Goal: Information Seeking & Learning: Learn about a topic

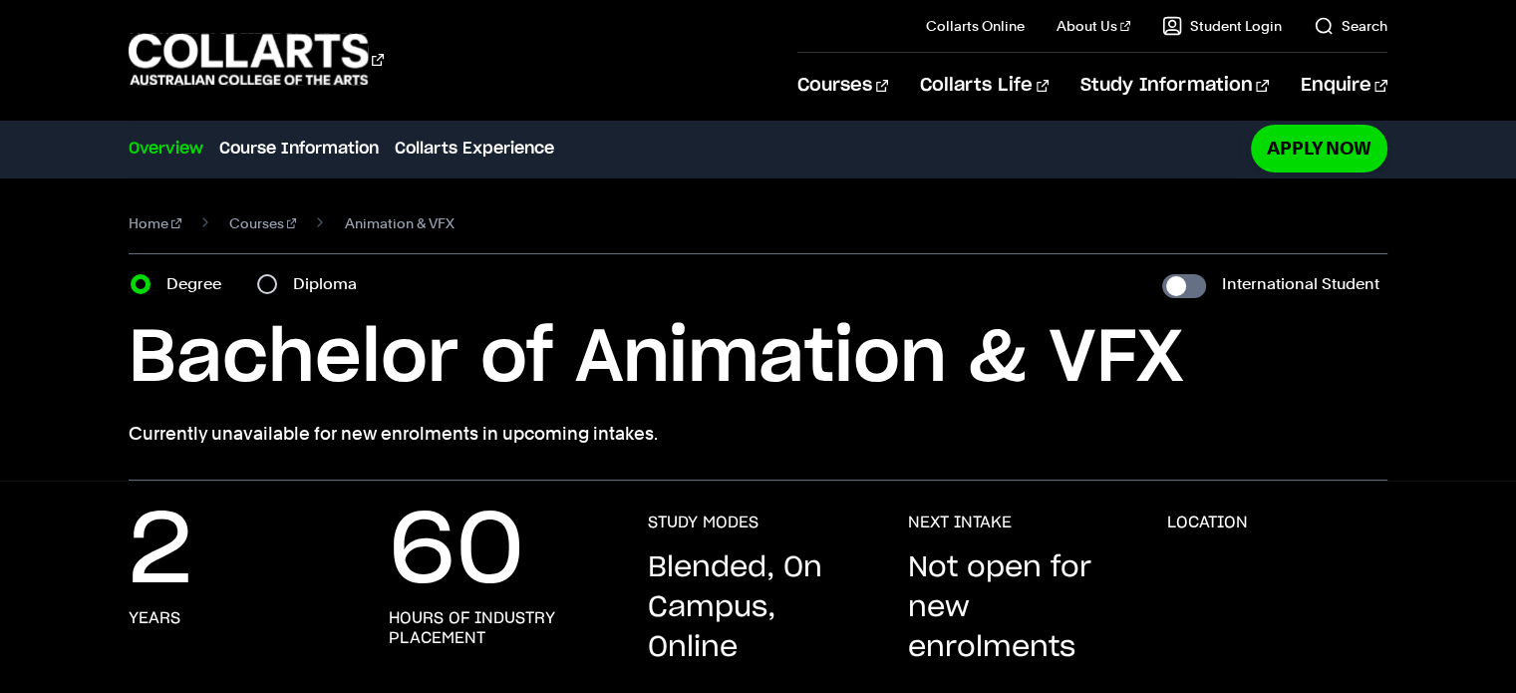
click at [314, 285] on label "Diploma" at bounding box center [331, 284] width 76 height 28
click at [277, 285] on input "Diploma" at bounding box center [267, 284] width 20 height 20
radio input "true"
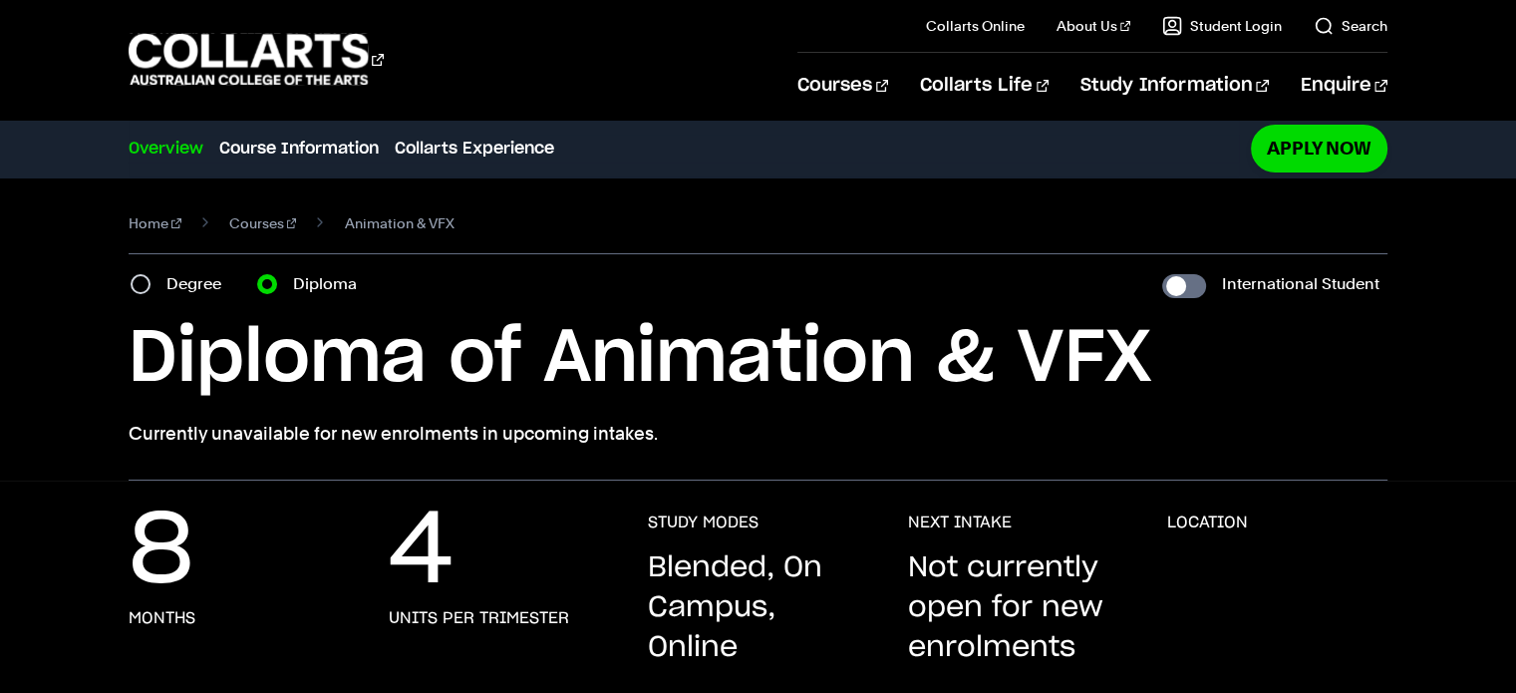
click at [223, 284] on label "Degree" at bounding box center [199, 284] width 67 height 28
click at [150, 284] on input "Degree" at bounding box center [141, 284] width 20 height 20
radio input "true"
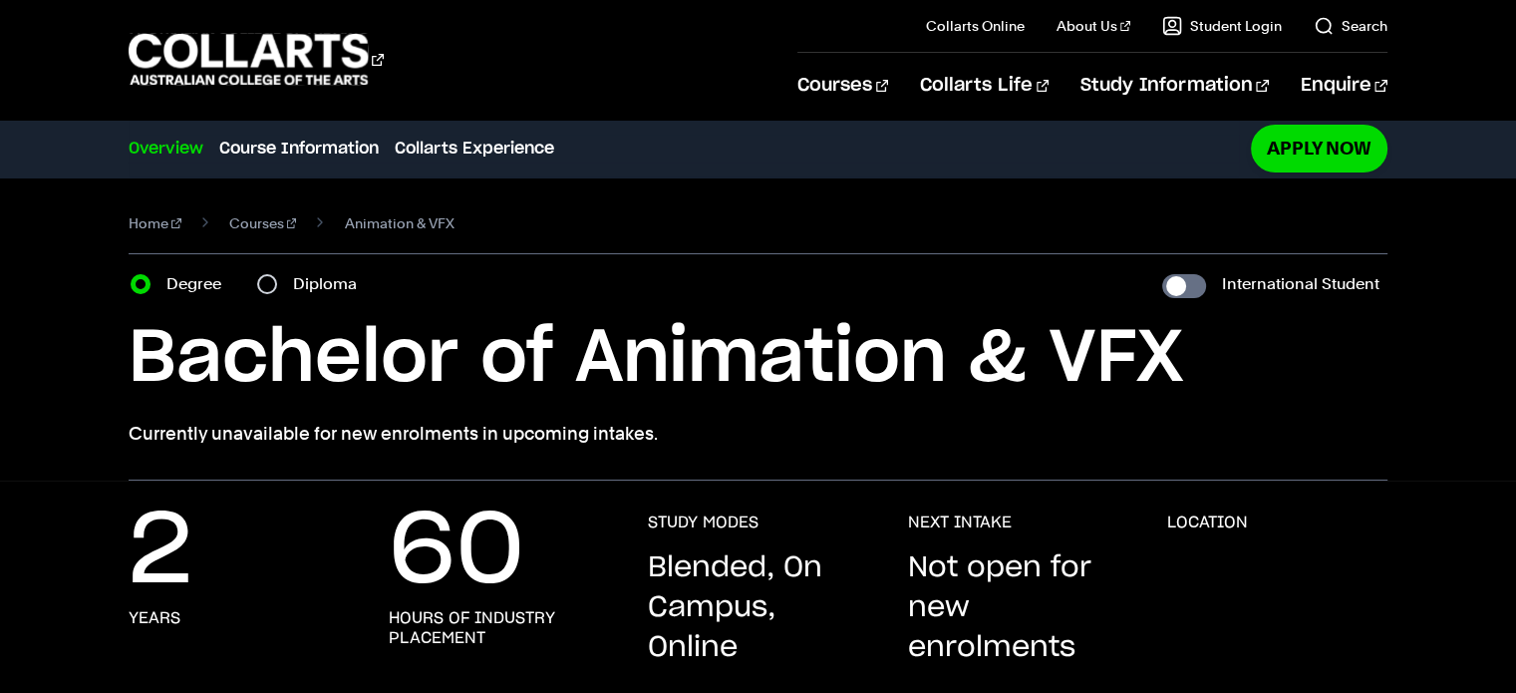
click at [307, 284] on label "Diploma" at bounding box center [331, 284] width 76 height 28
click at [277, 284] on input "Diploma" at bounding box center [267, 284] width 20 height 20
radio input "true"
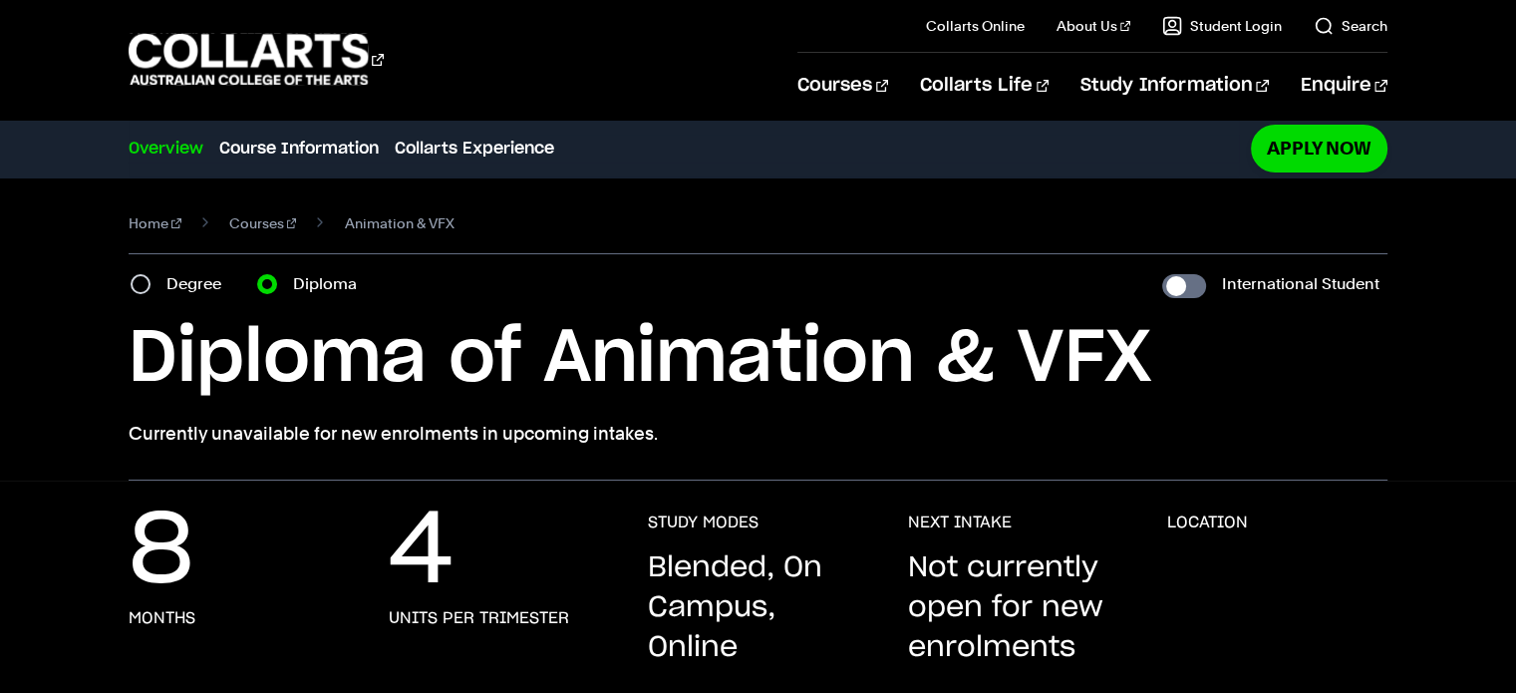
click at [323, 286] on label "Diploma" at bounding box center [331, 284] width 76 height 28
click at [277, 286] on input "Diploma" at bounding box center [267, 284] width 20 height 20
click at [202, 276] on label "Degree" at bounding box center [199, 284] width 67 height 28
click at [150, 276] on input "Degree" at bounding box center [141, 284] width 20 height 20
radio input "true"
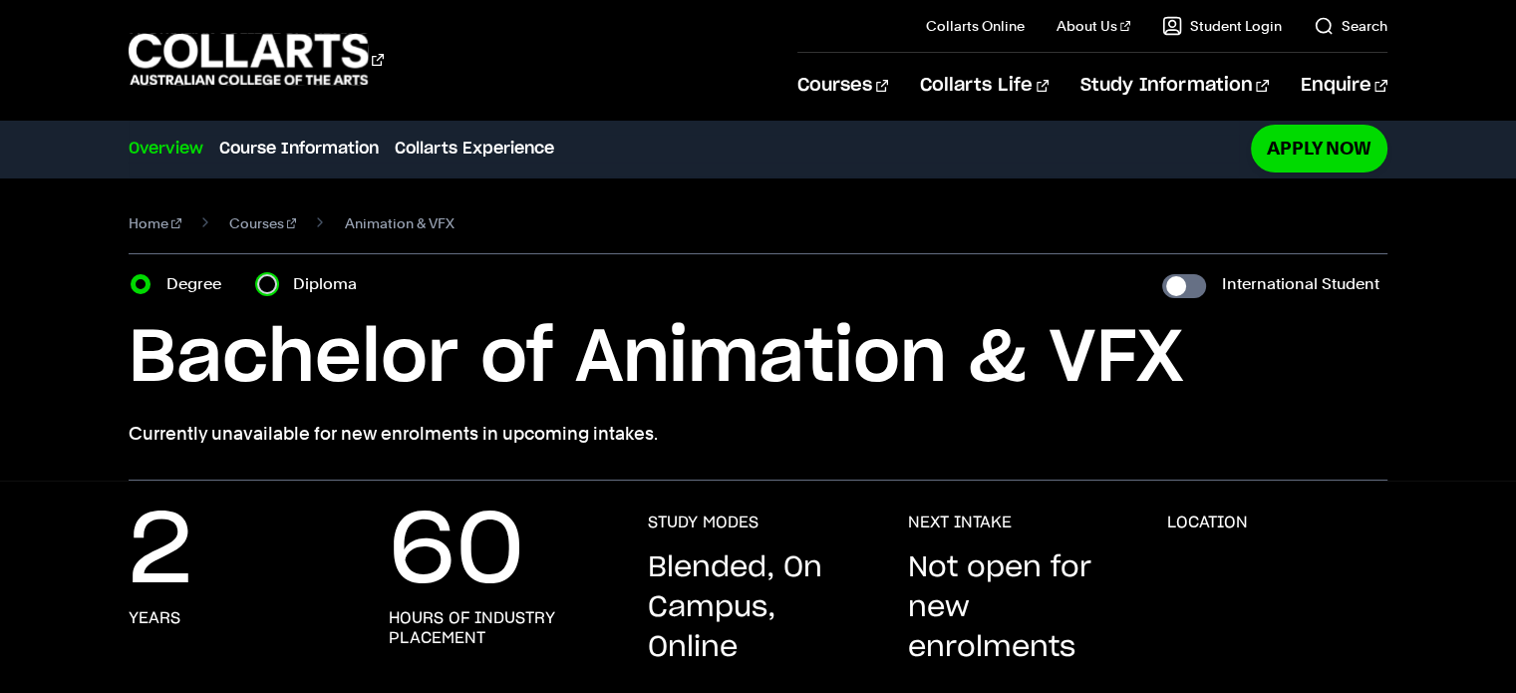
click at [262, 277] on input "Diploma" at bounding box center [267, 284] width 20 height 20
radio input "true"
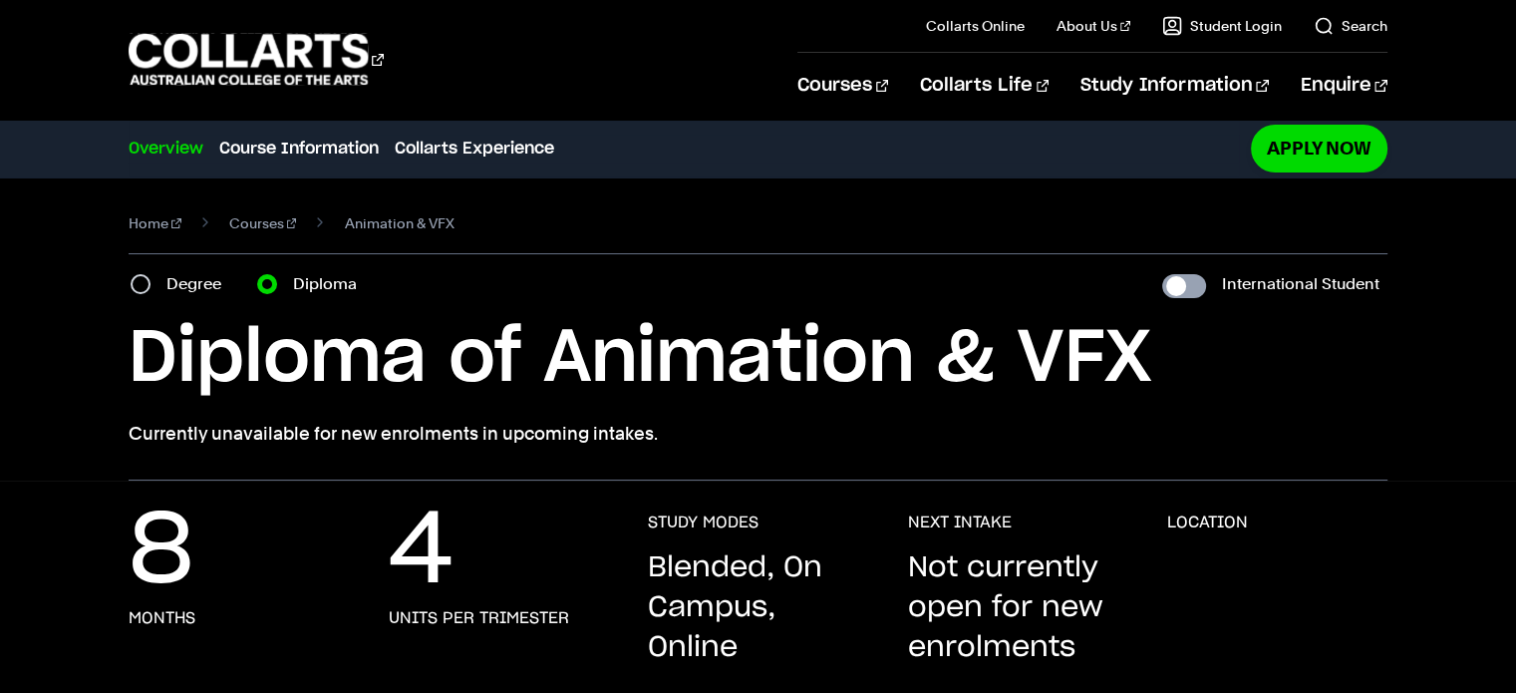
click at [1187, 286] on input "International Student" at bounding box center [1184, 286] width 44 height 24
checkbox input "true"
click at [1186, 286] on input "International Student" at bounding box center [1184, 286] width 44 height 24
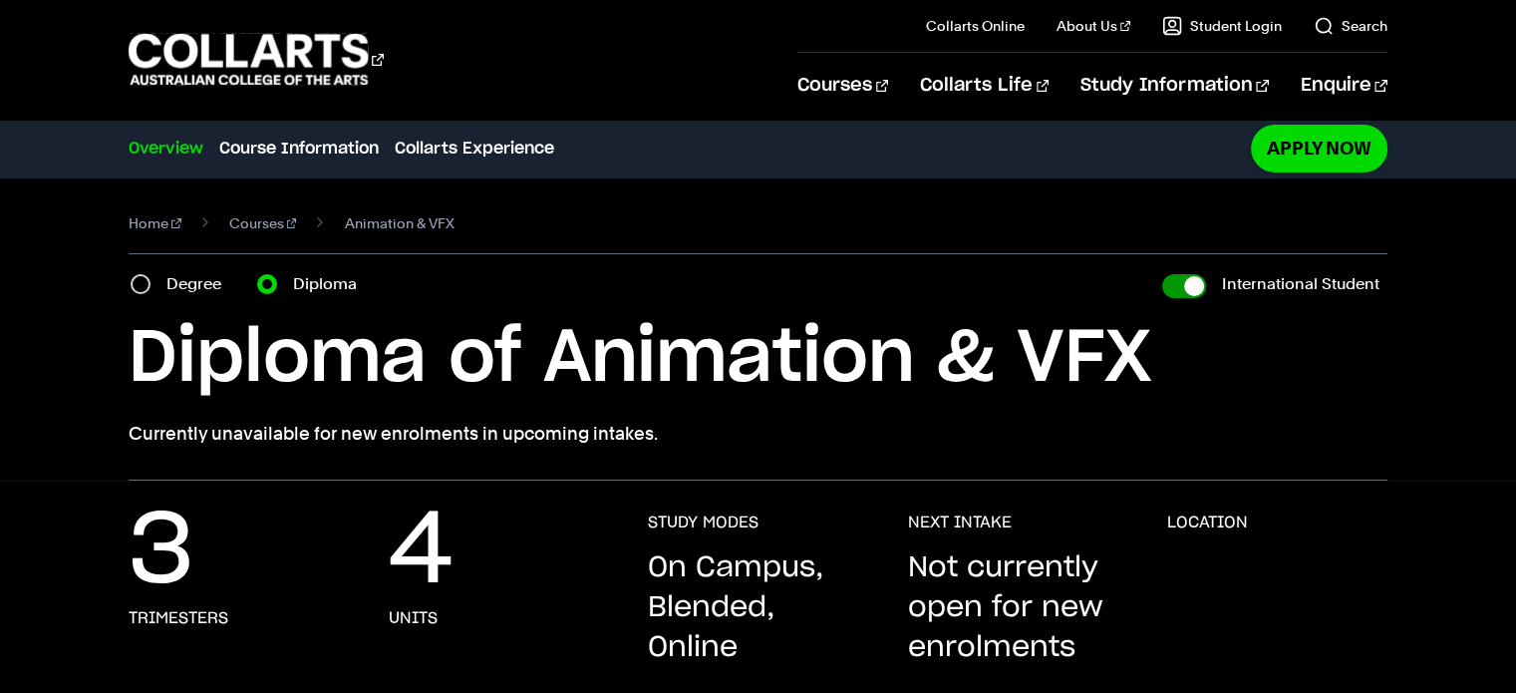
checkbox input "false"
click at [1186, 286] on input "International Student" at bounding box center [1184, 286] width 44 height 24
checkbox input "true"
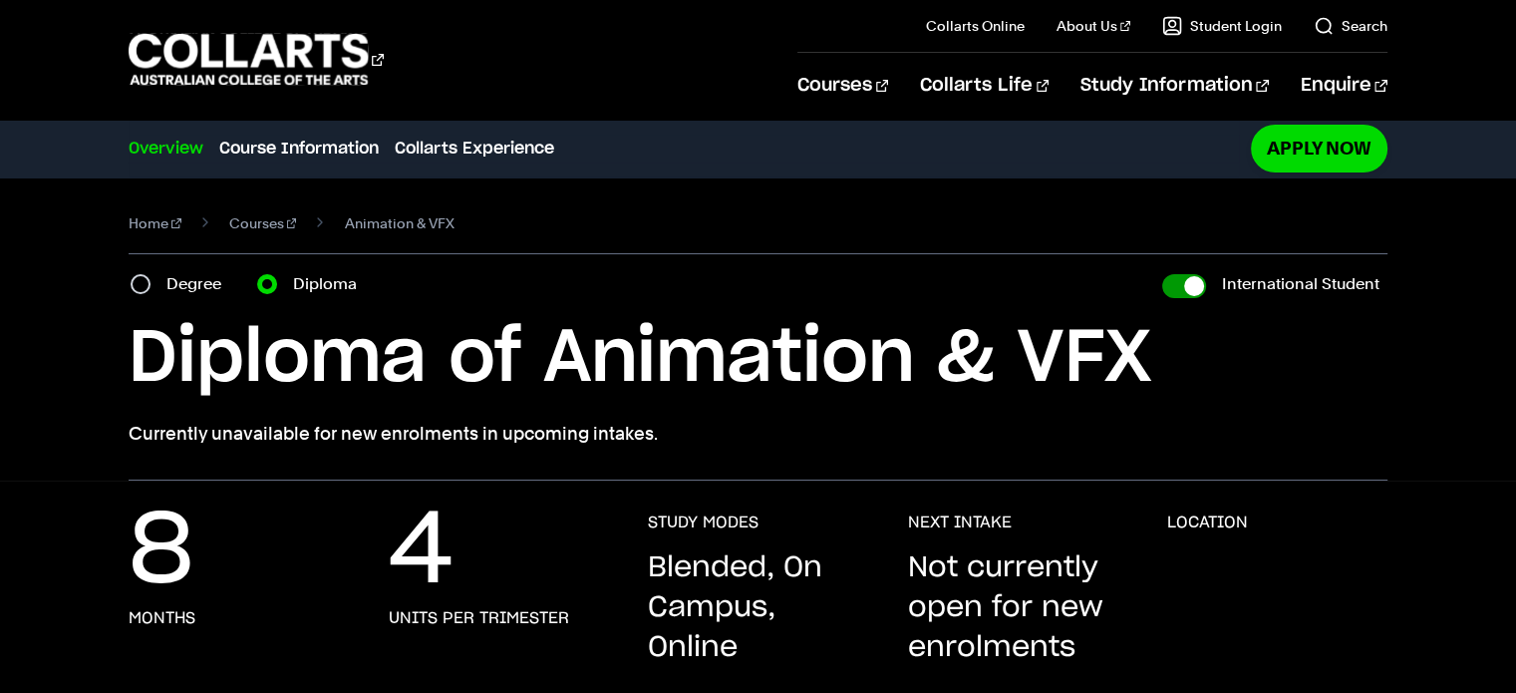
checkbox input "true"
click at [1186, 286] on input "International Student" at bounding box center [1184, 286] width 44 height 24
checkbox input "false"
click at [1186, 286] on input "International Student" at bounding box center [1184, 286] width 44 height 24
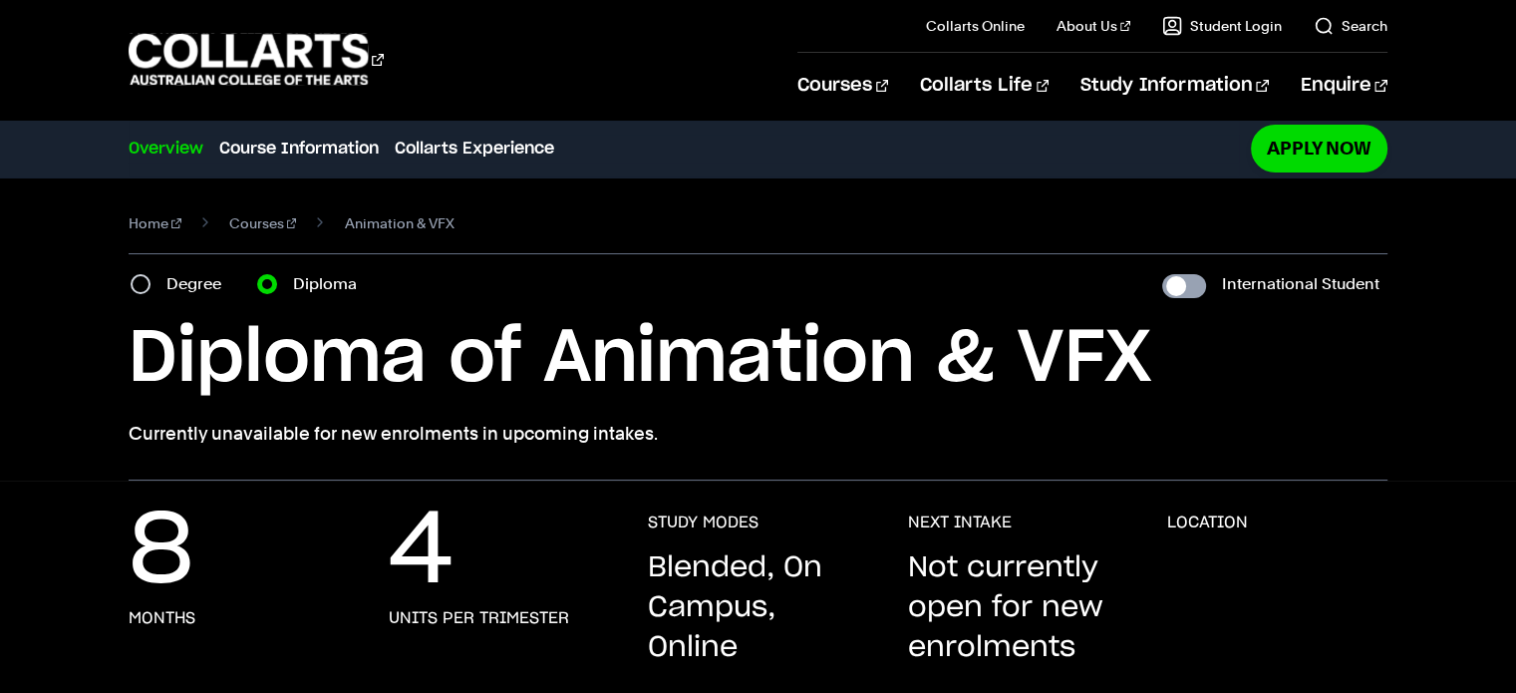
checkbox input "true"
click at [1186, 286] on input "International Student" at bounding box center [1184, 286] width 44 height 24
checkbox input "false"
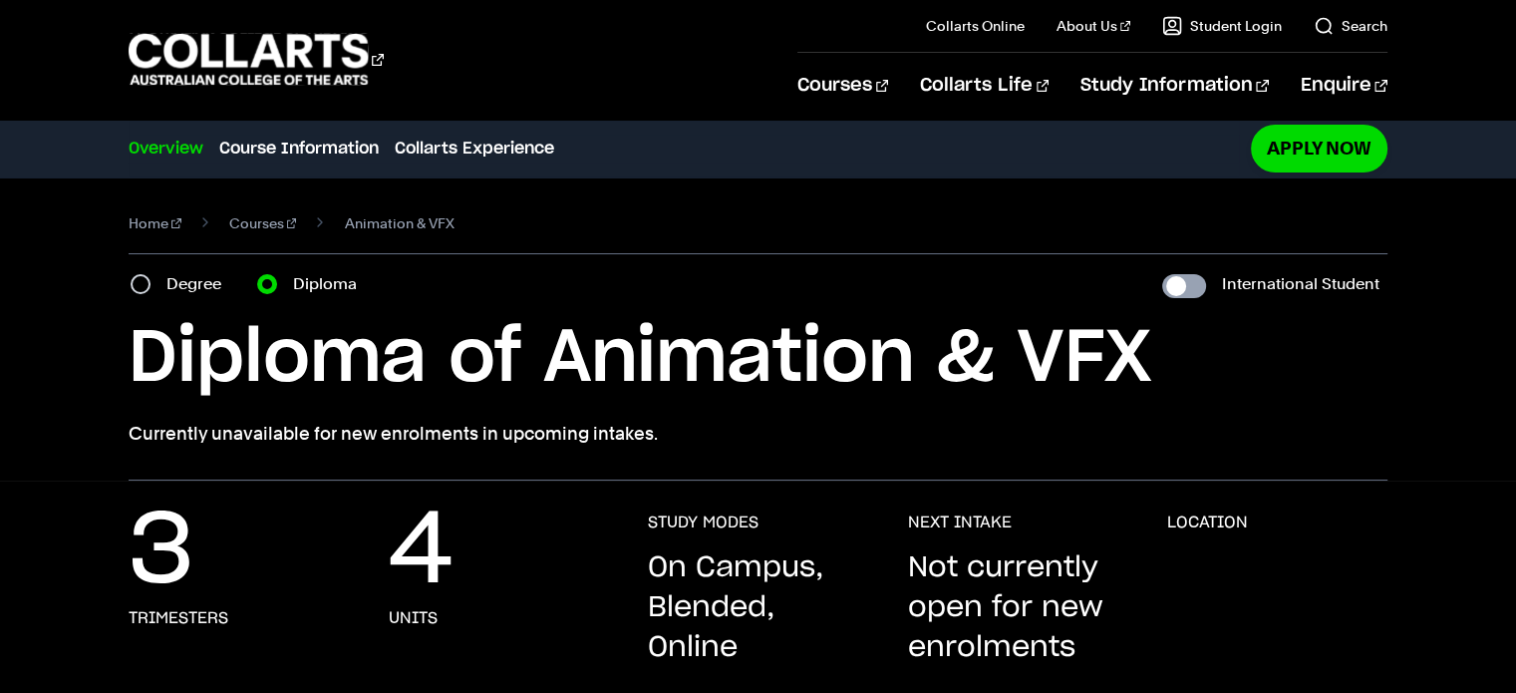
checkbox input "false"
click at [1186, 286] on input "International Student" at bounding box center [1184, 286] width 44 height 24
checkbox input "true"
click at [1186, 286] on input "International Student" at bounding box center [1184, 286] width 44 height 24
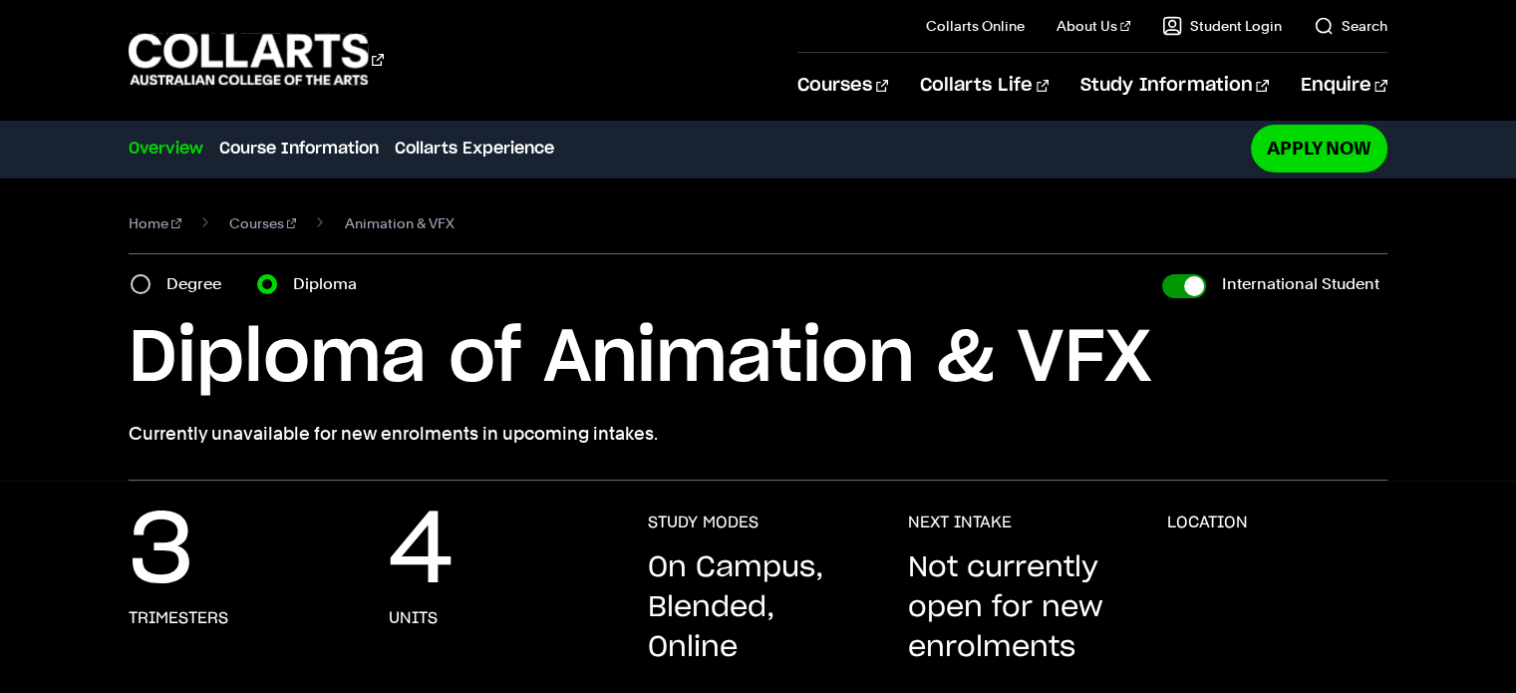
checkbox input "false"
click at [1186, 286] on input "International Student" at bounding box center [1184, 286] width 44 height 24
checkbox input "true"
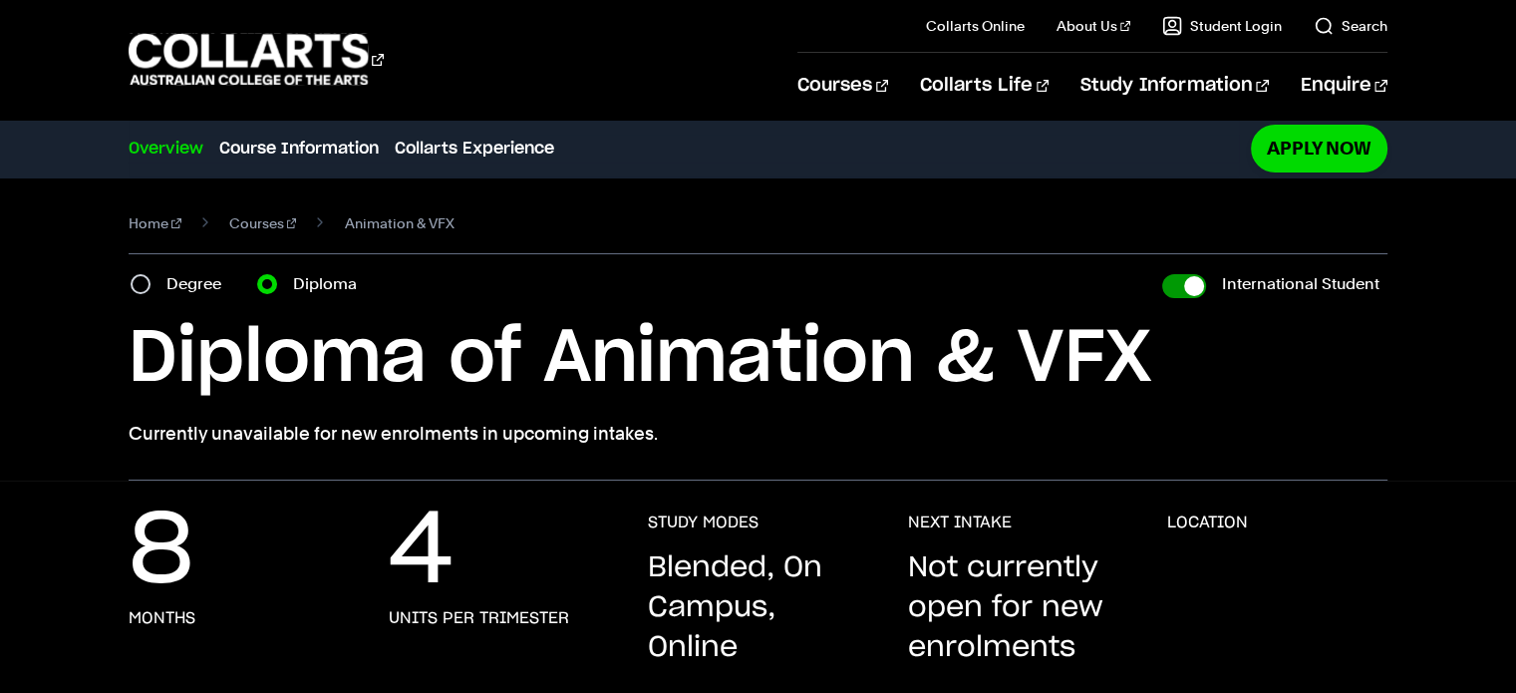
checkbox input "true"
click at [1186, 286] on input "International Student" at bounding box center [1184, 286] width 44 height 24
checkbox input "false"
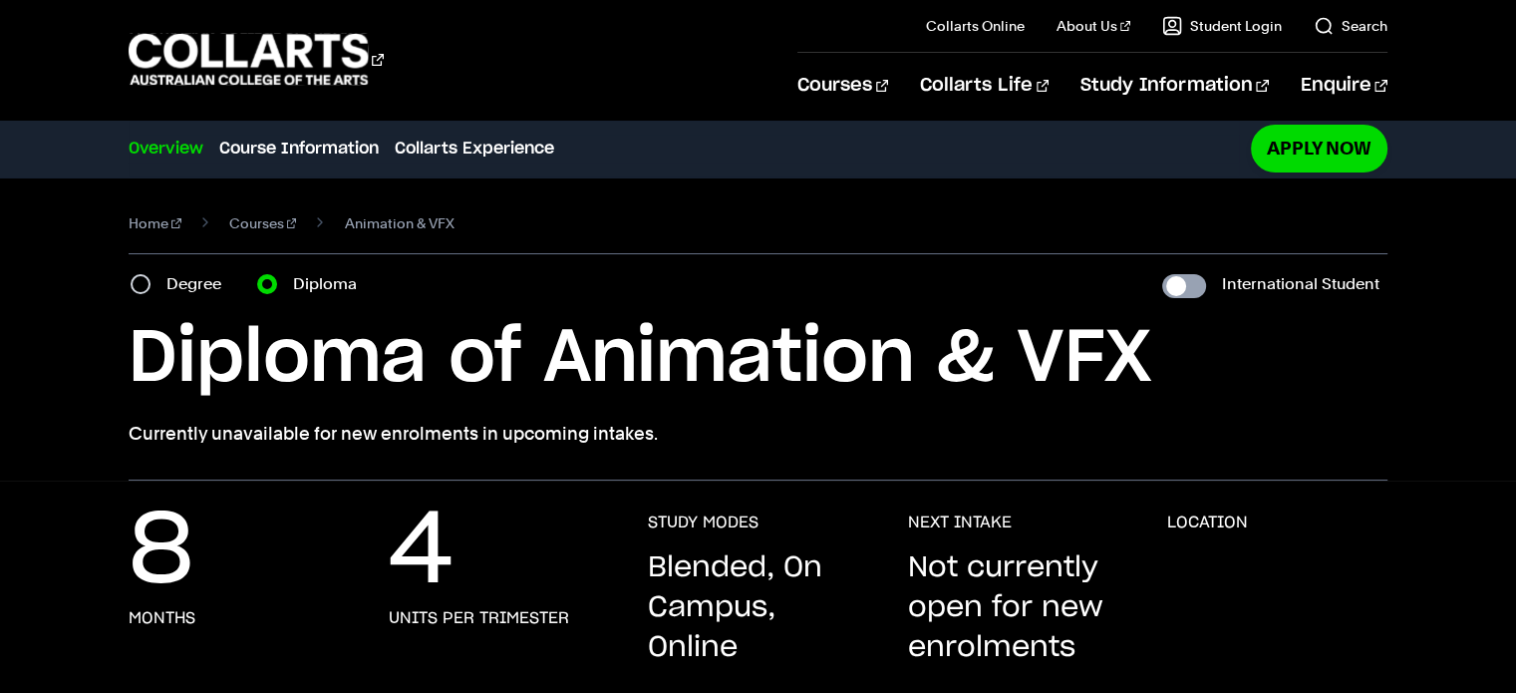
click at [1186, 286] on input "International Student" at bounding box center [1184, 286] width 44 height 24
checkbox input "true"
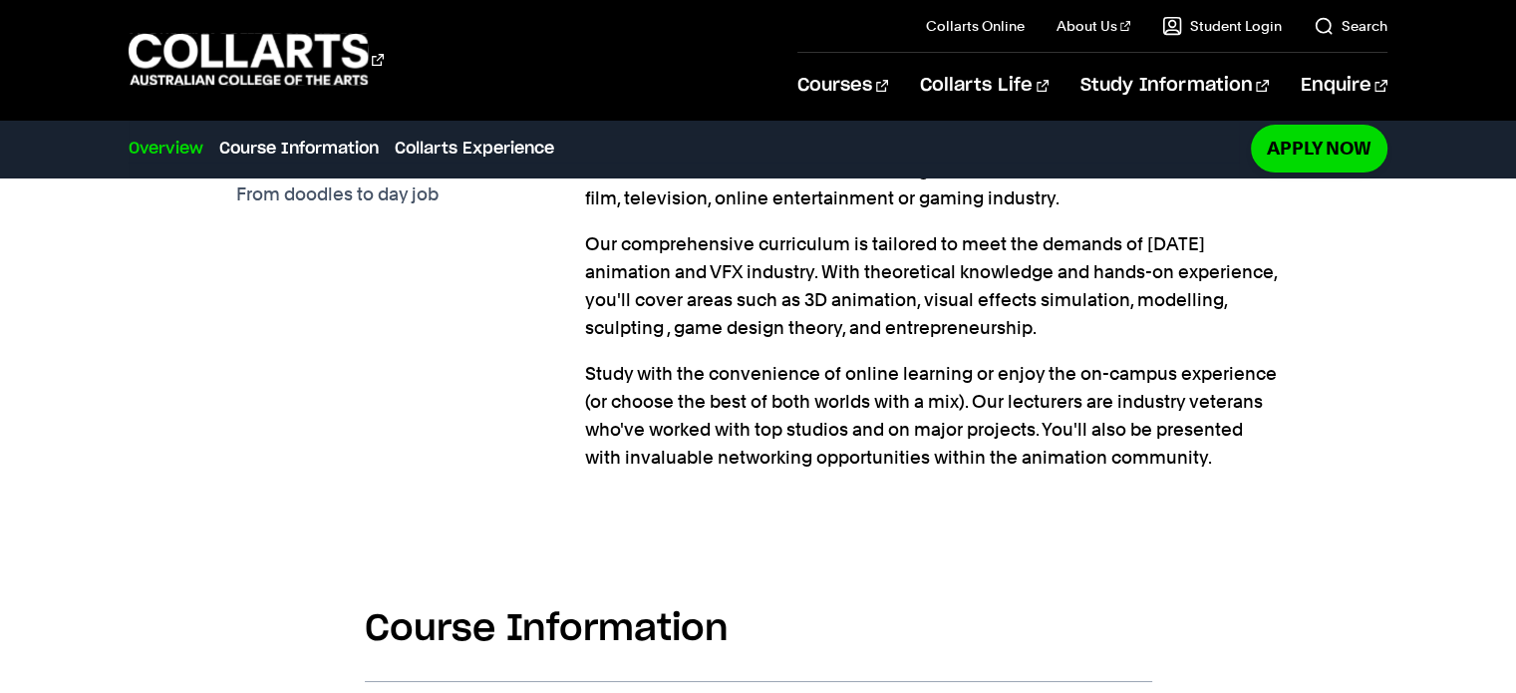
scroll to position [698, 0]
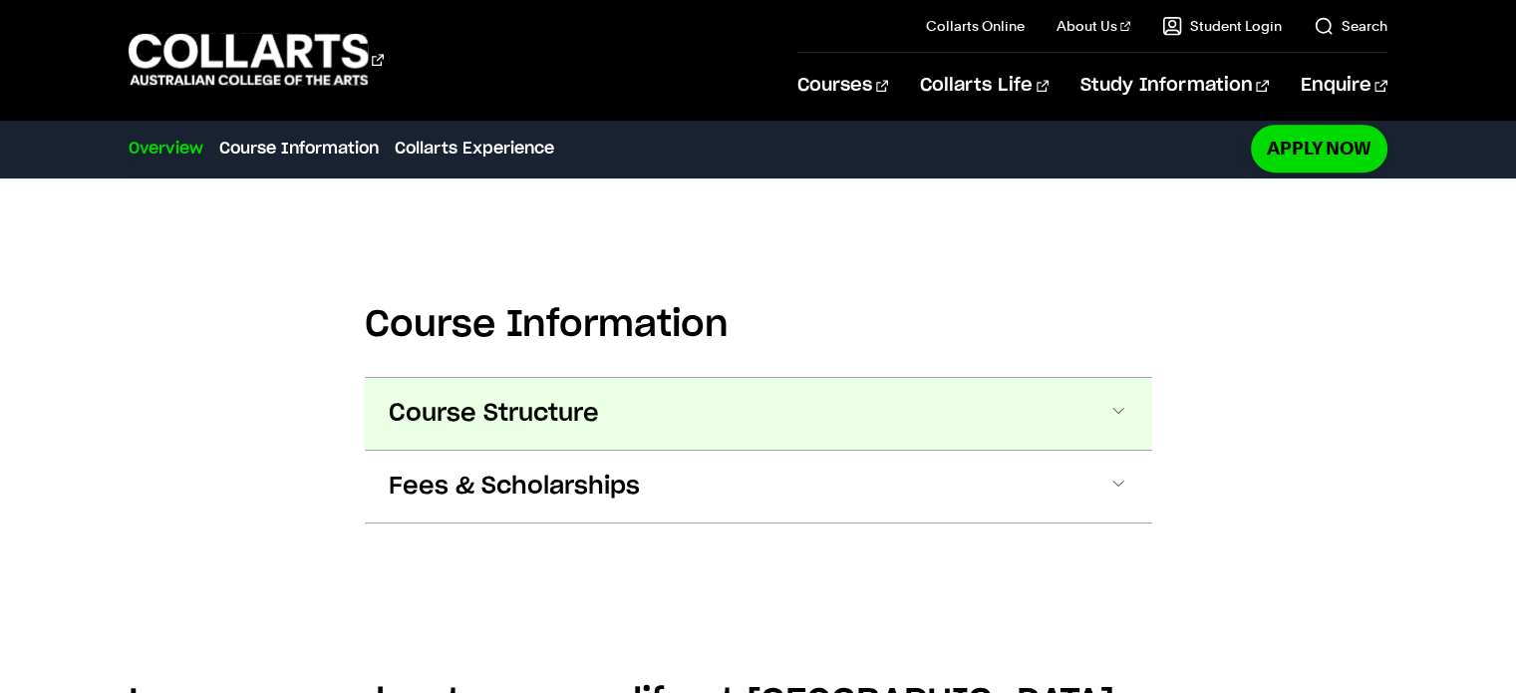
click at [0, 0] on button "Course Structure" at bounding box center [0, 0] width 0 height 0
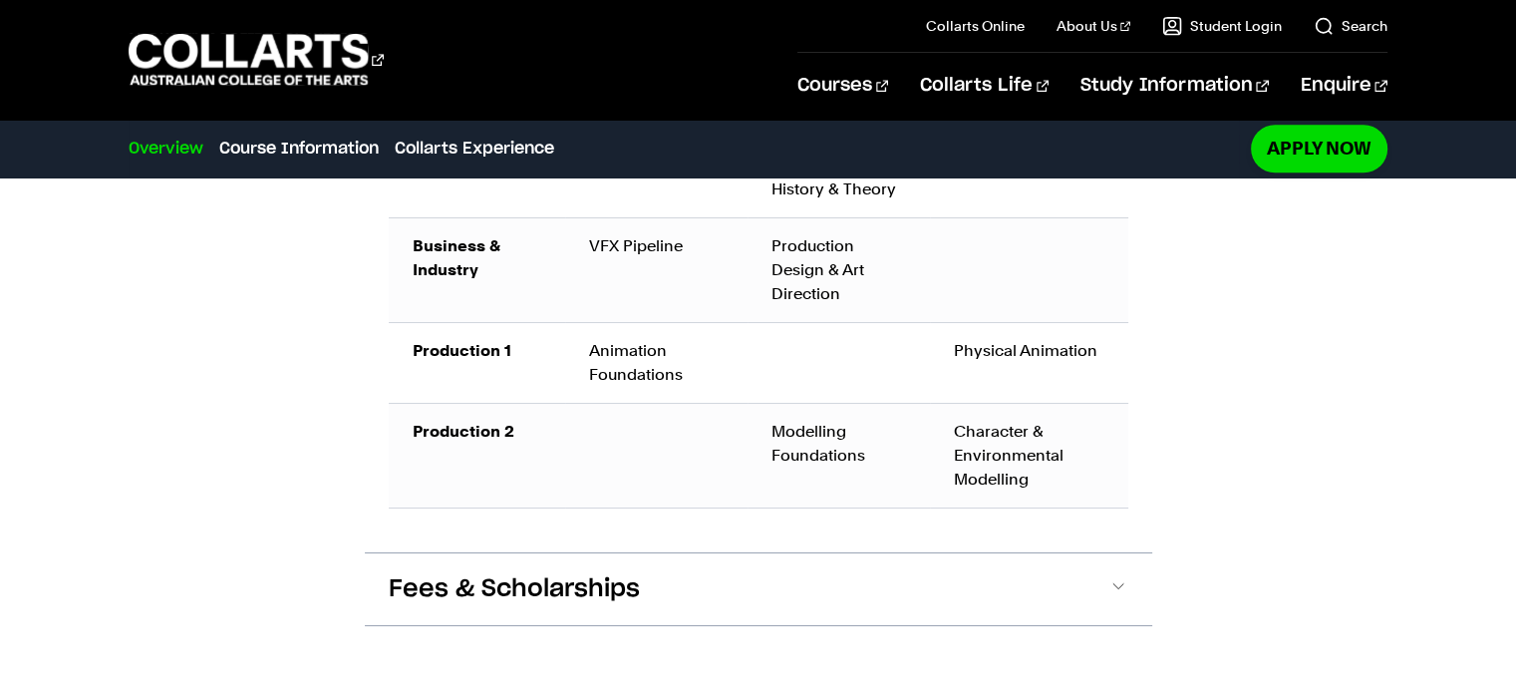
scroll to position [1392, 0]
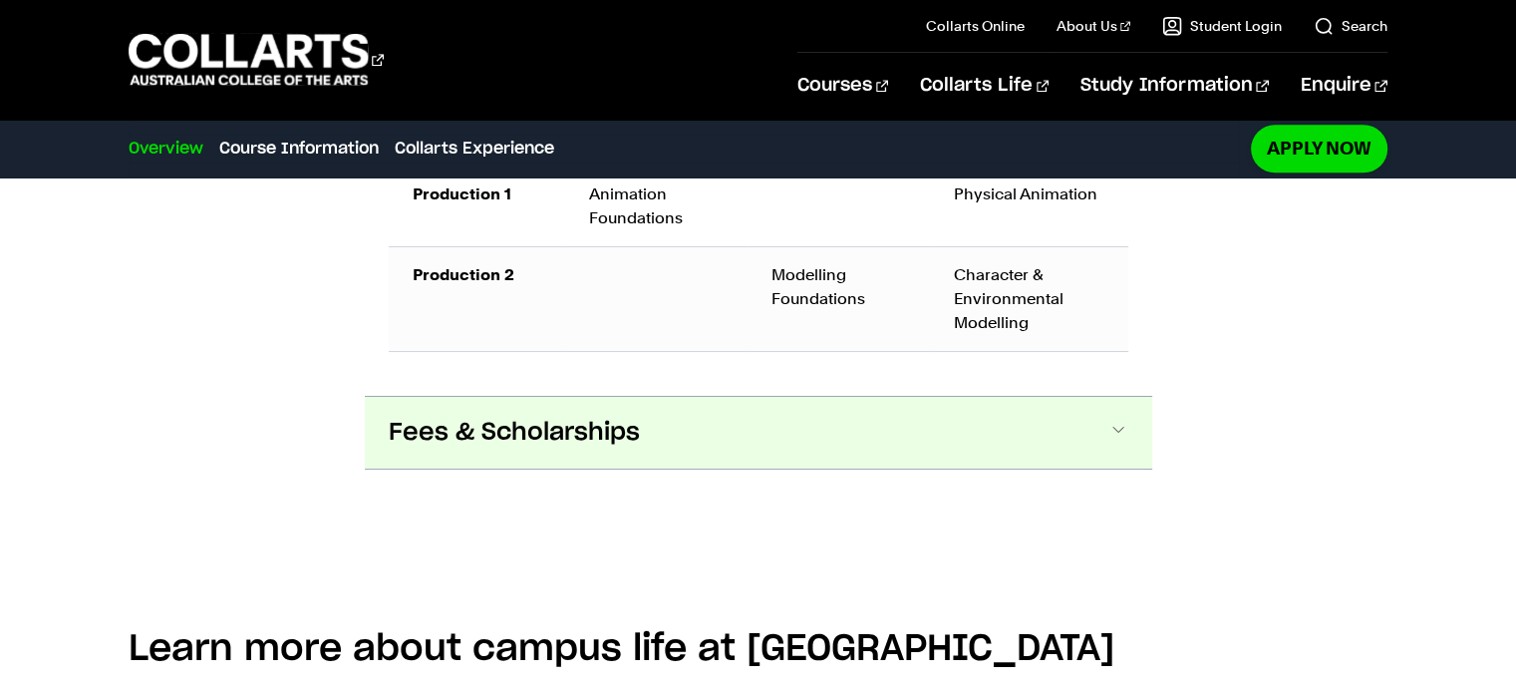
click at [0, 0] on button "Fees & Scholarships" at bounding box center [0, 0] width 0 height 0
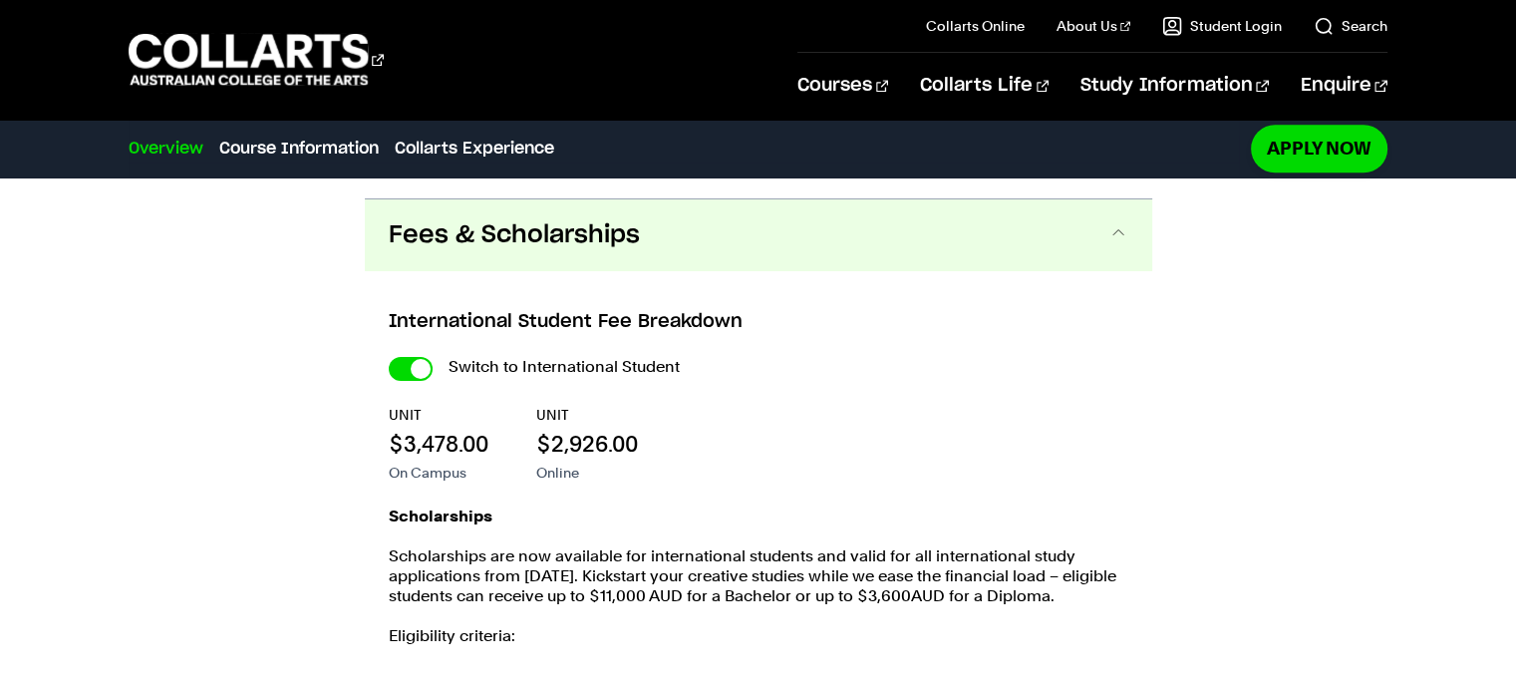
scroll to position [1807, 0]
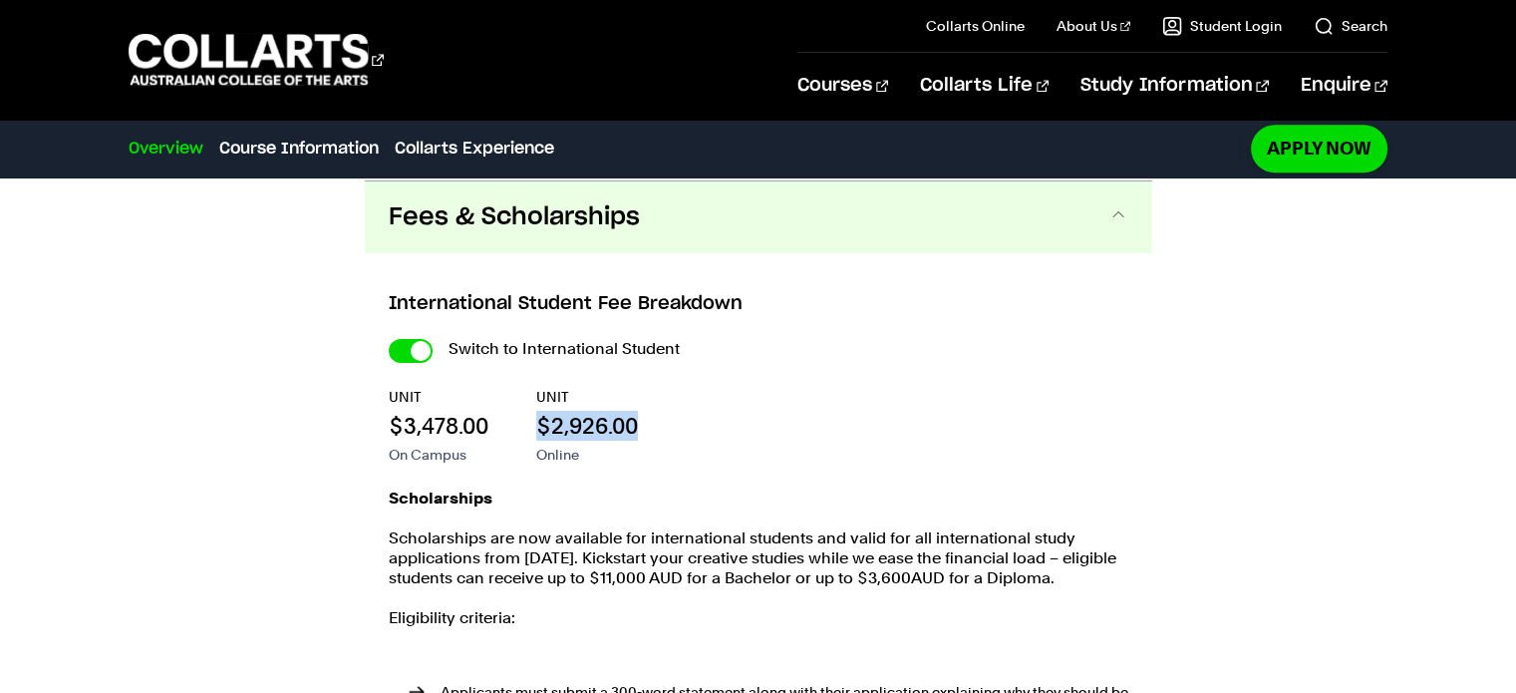
drag, startPoint x: 539, startPoint y: 420, endPoint x: 633, endPoint y: 415, distance: 93.8
click at [633, 415] on p "$2,926.00" at bounding box center [587, 426] width 102 height 30
copy p "$2,926.00"
click at [418, 349] on input "International Student" at bounding box center [411, 351] width 44 height 24
checkbox input "false"
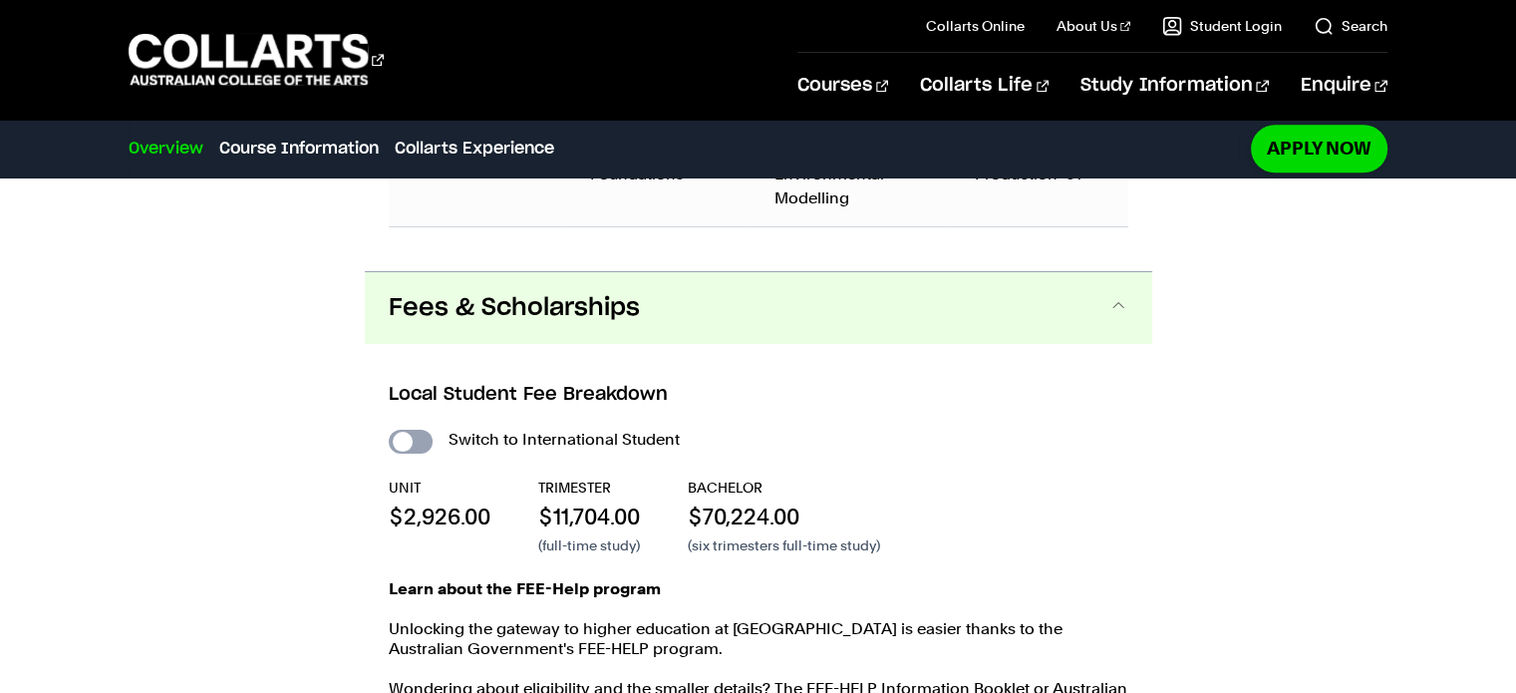
click at [0, 0] on input "International Student" at bounding box center [0, 0] width 0 height 0
checkbox input "true"
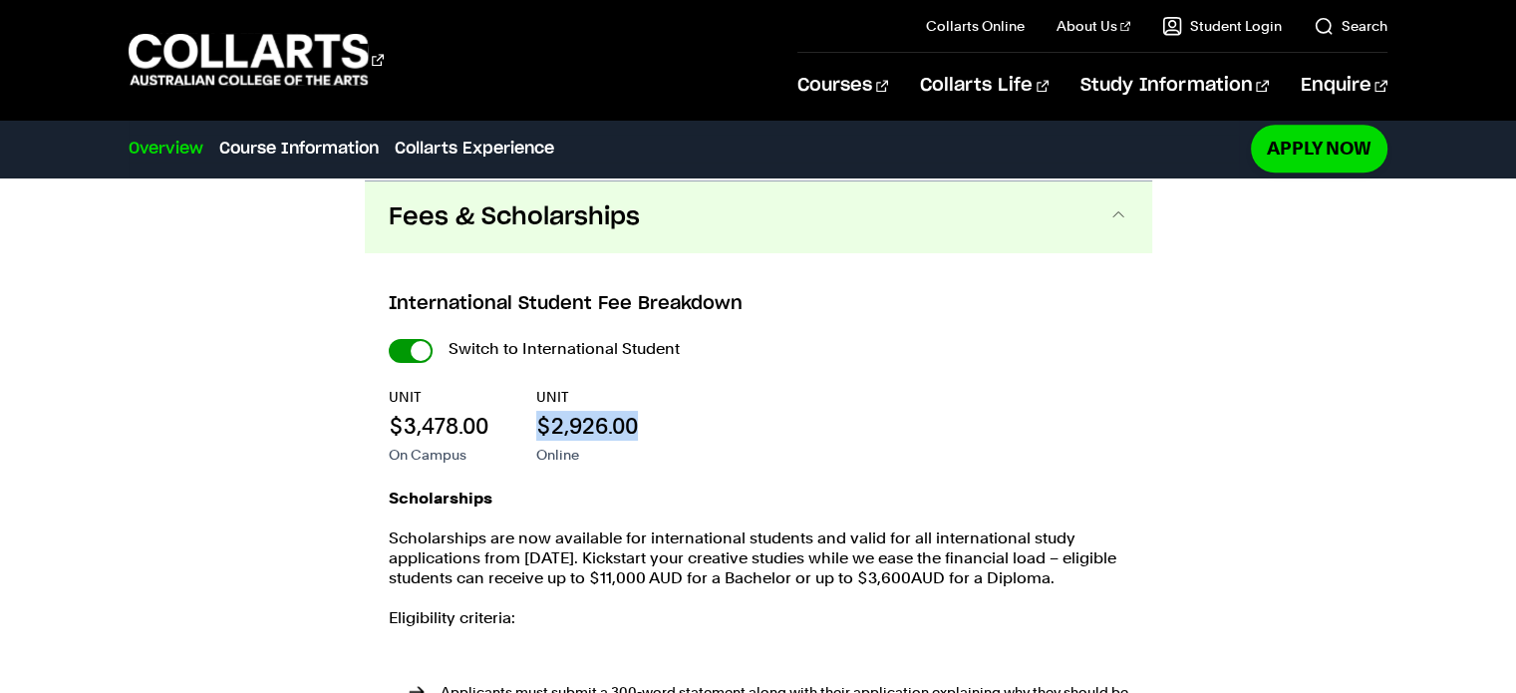
click at [0, 0] on input "International Student" at bounding box center [0, 0] width 0 height 0
checkbox input "false"
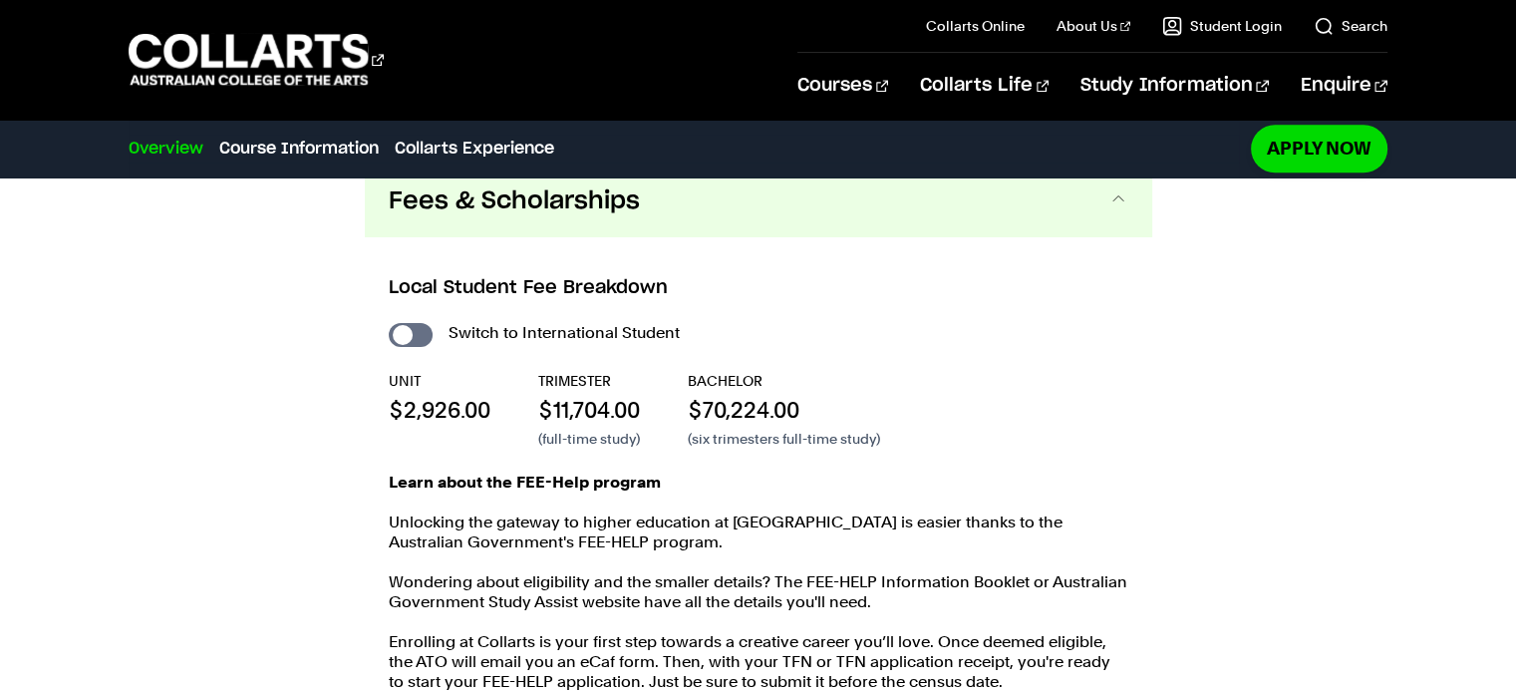
scroll to position [1906, 0]
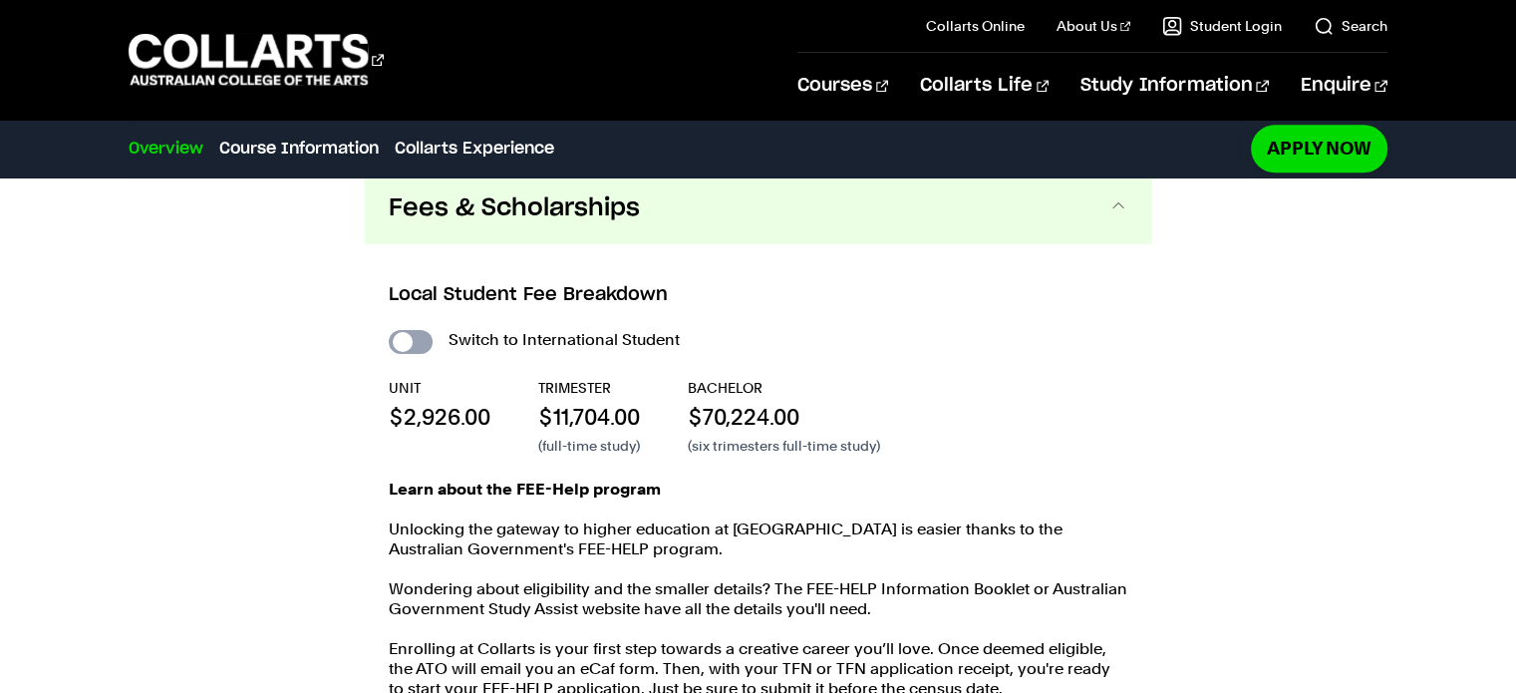
click at [0, 0] on input "International Student" at bounding box center [0, 0] width 0 height 0
checkbox input "true"
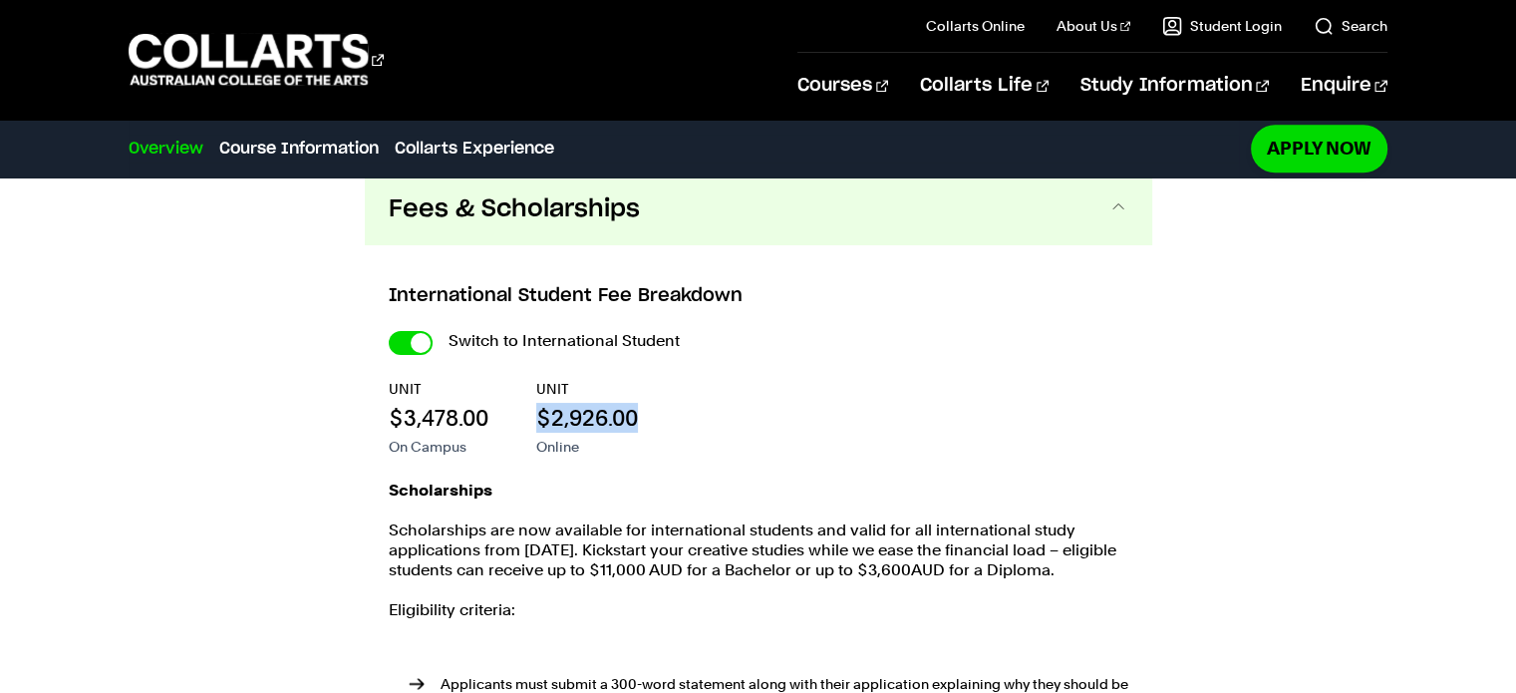
scroll to position [1807, 0]
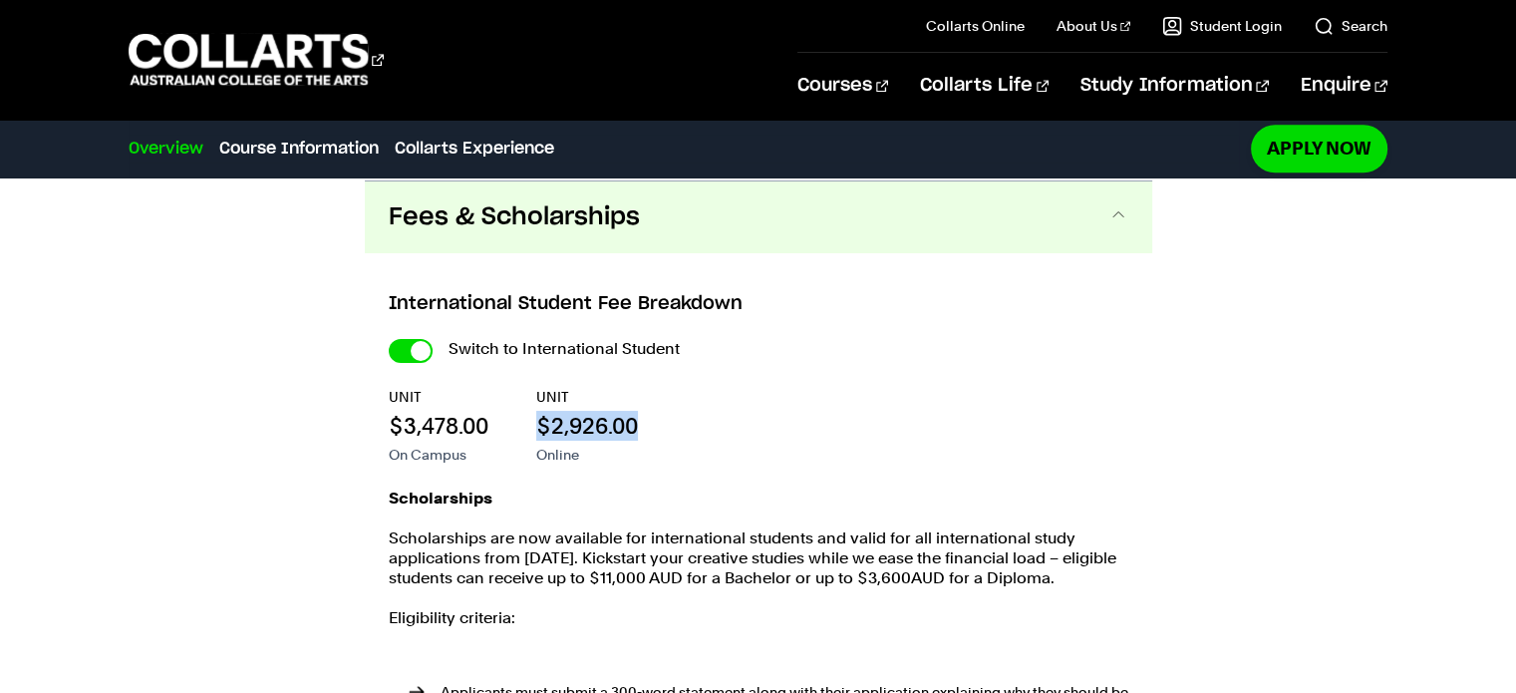
click at [0, 0] on div "UNIT $3,478.00 On Campus UNIT $2,926.00 Online" at bounding box center [0, 0] width 0 height 0
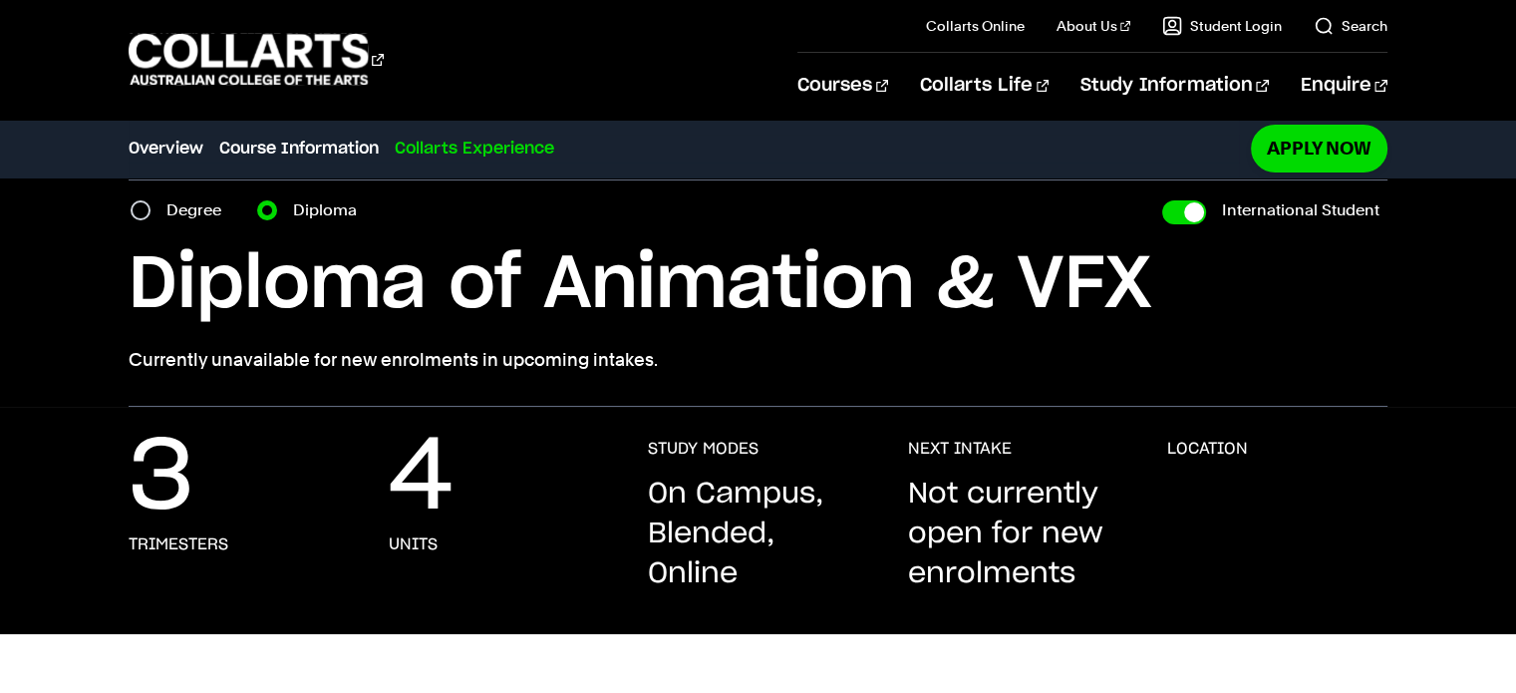
scroll to position [0, 0]
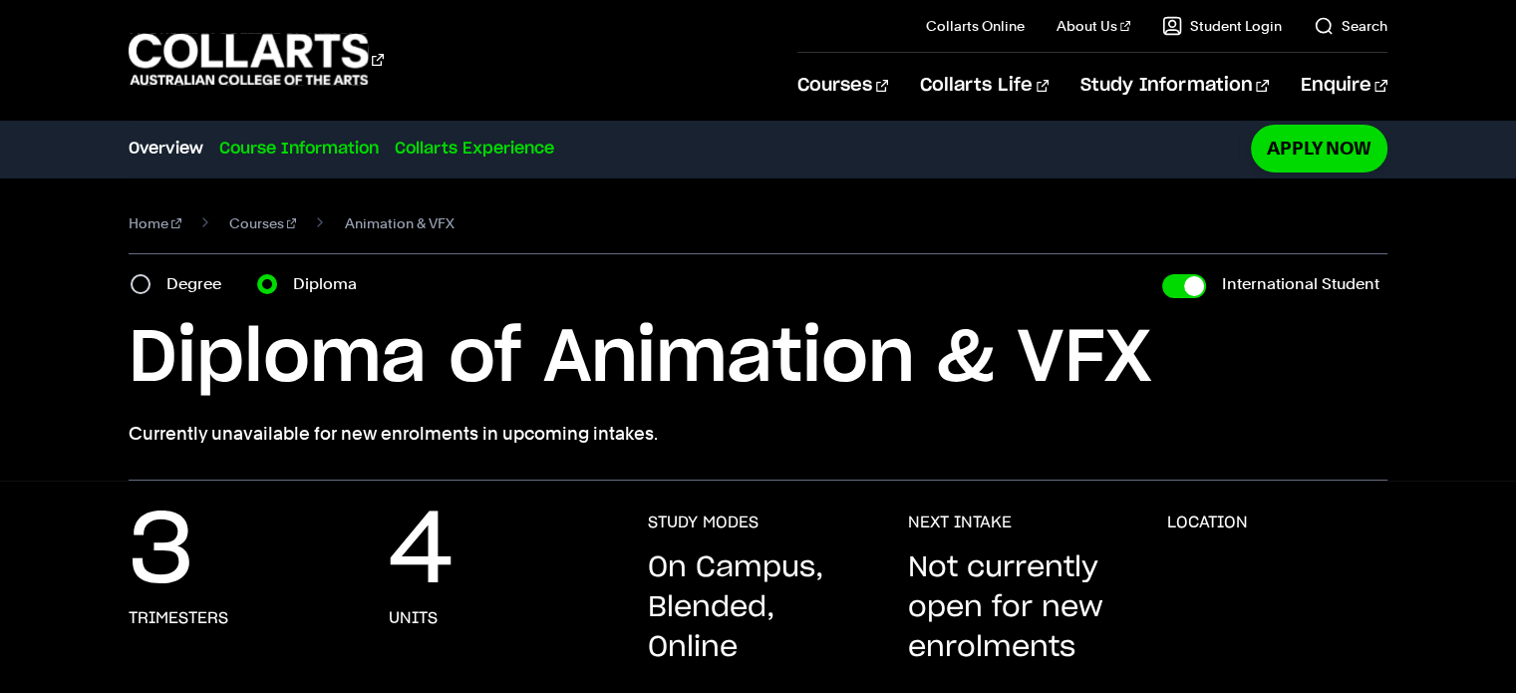
click at [223, 154] on link "Course Information" at bounding box center [298, 149] width 159 height 24
click at [0, 0] on h1 "Diploma of Animation & VFX" at bounding box center [0, 0] width 0 height 0
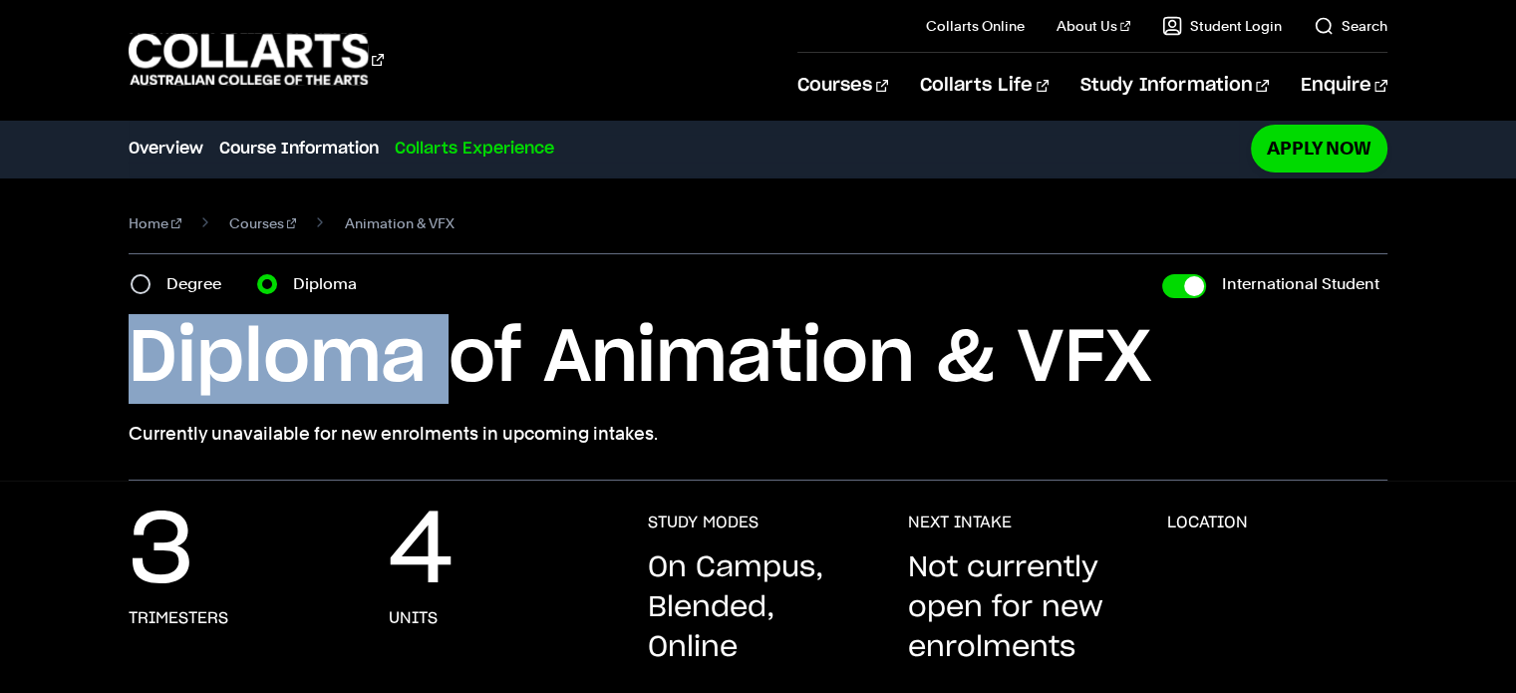
click at [0, 0] on h1 "Diploma of Animation & VFX" at bounding box center [0, 0] width 0 height 0
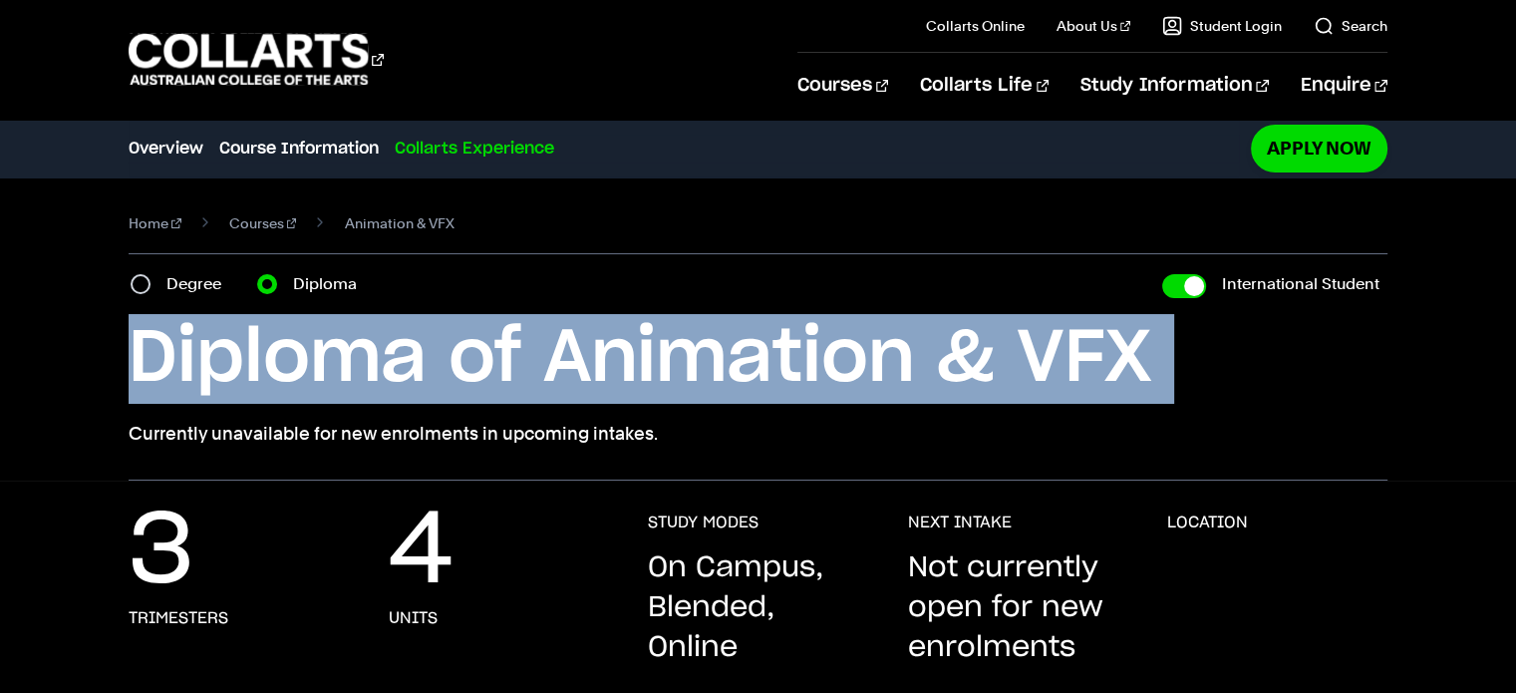
click at [0, 0] on h1 "Diploma of Animation & VFX" at bounding box center [0, 0] width 0 height 0
copy div "Diploma of Animation & VFX"
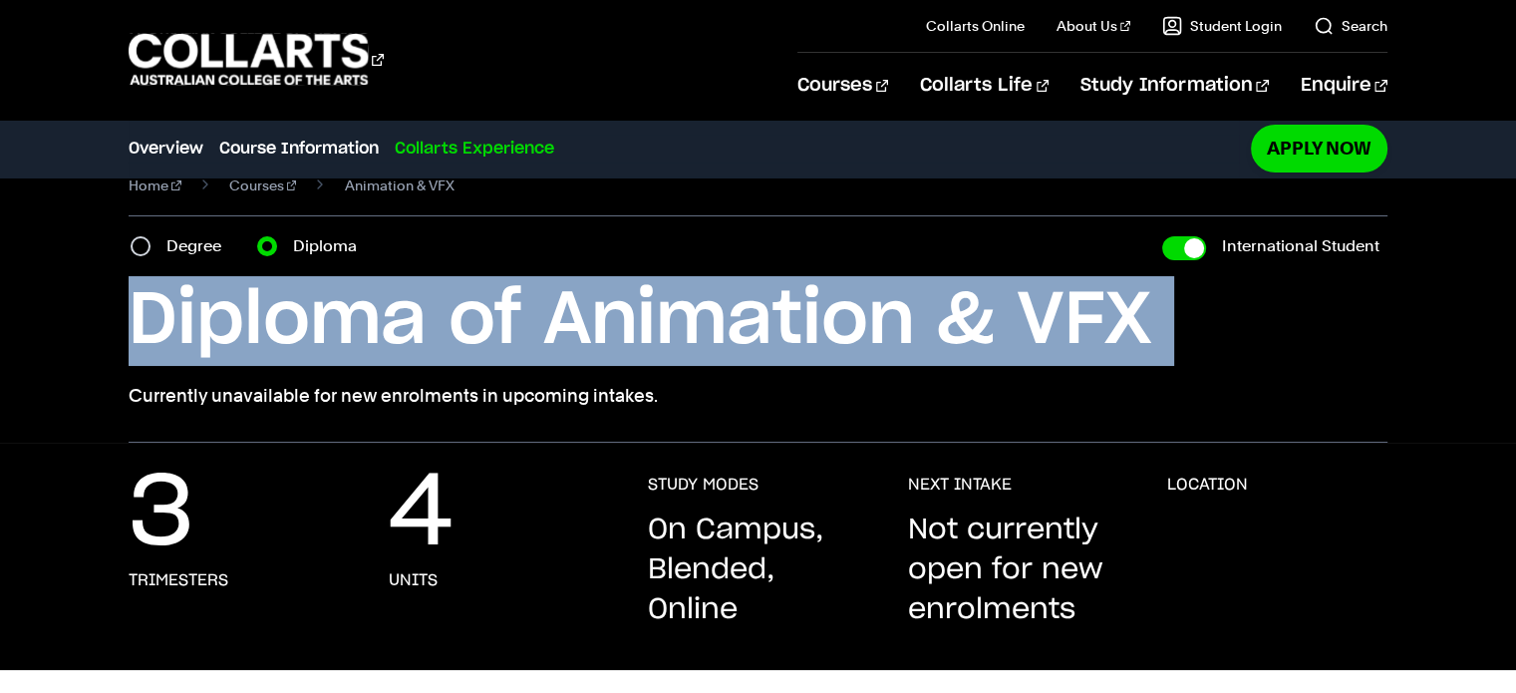
scroll to position [100, 0]
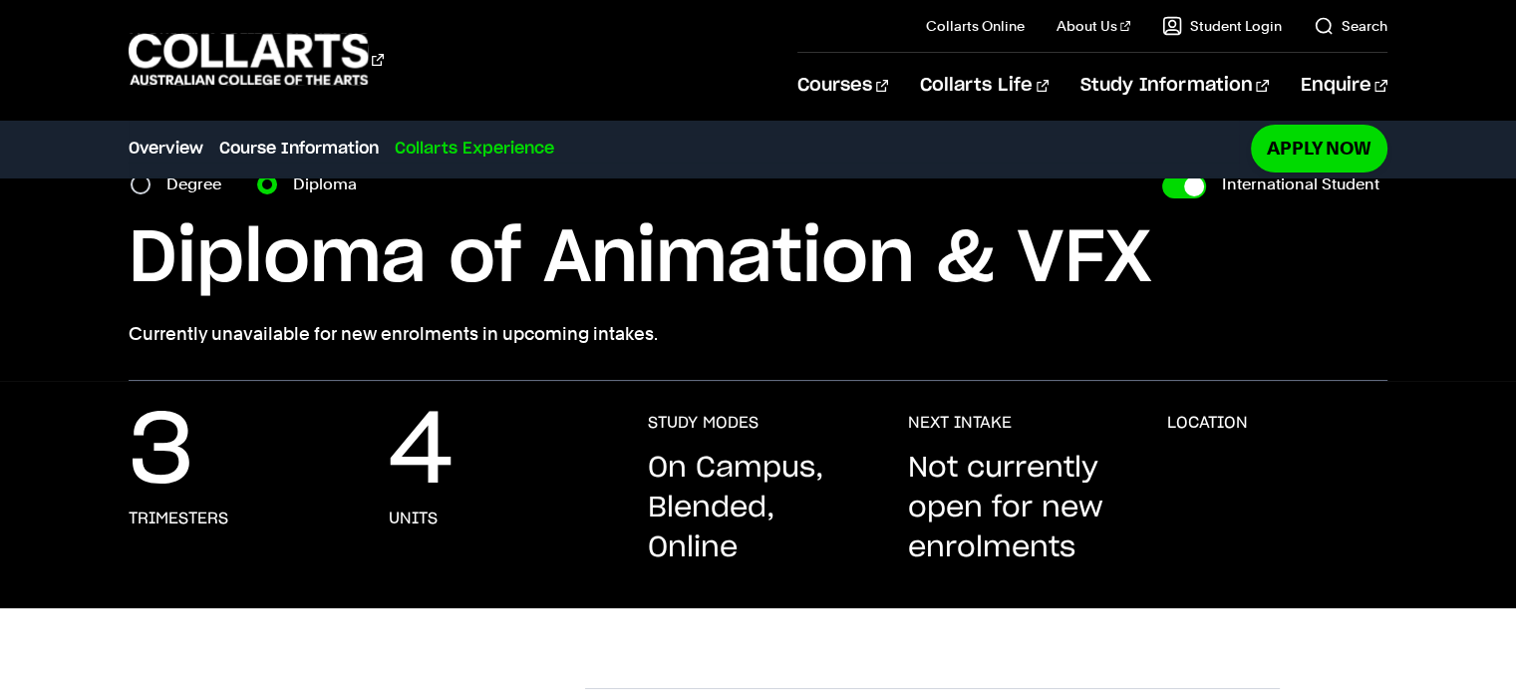
click at [1028, 446] on div "NEXT INTAKE Not currently open for new enrolments" at bounding box center [1017, 490] width 219 height 155
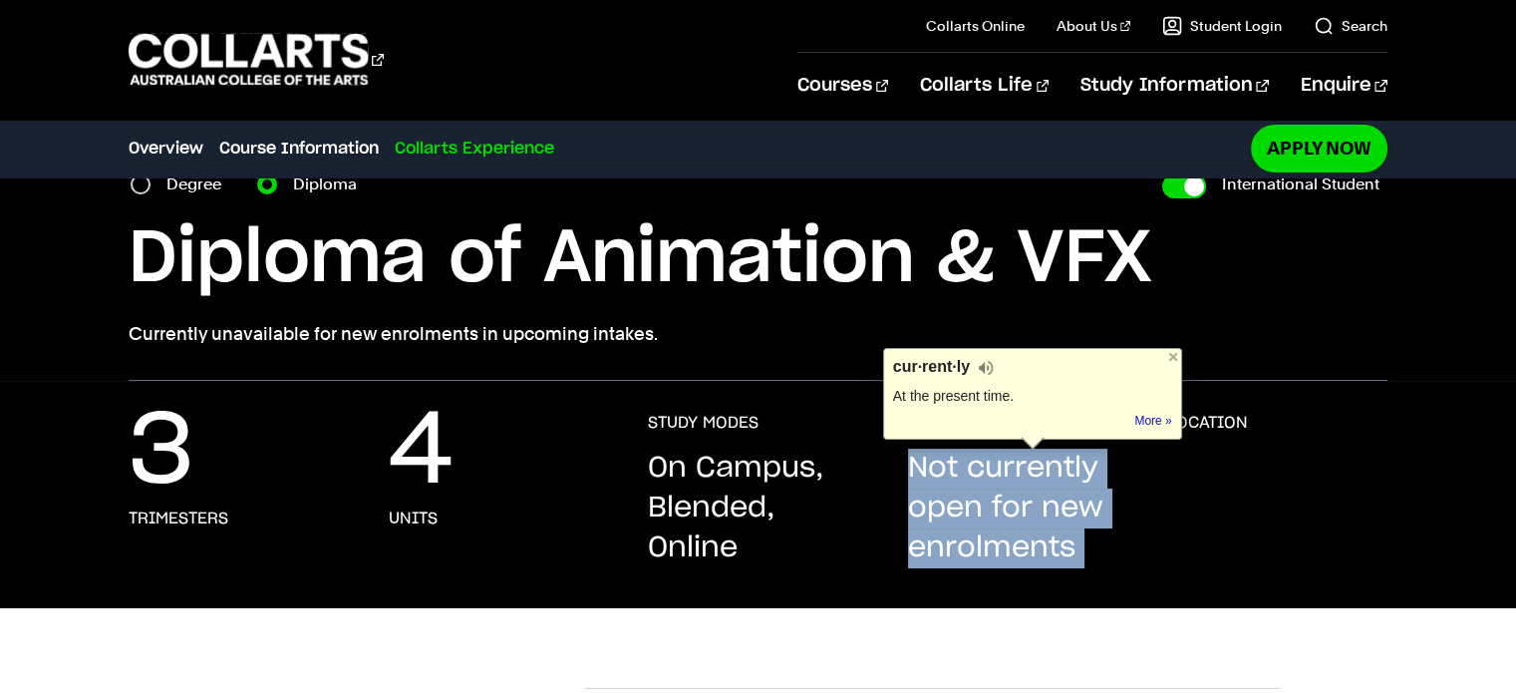
copy div "Not currently open for new enrolments"
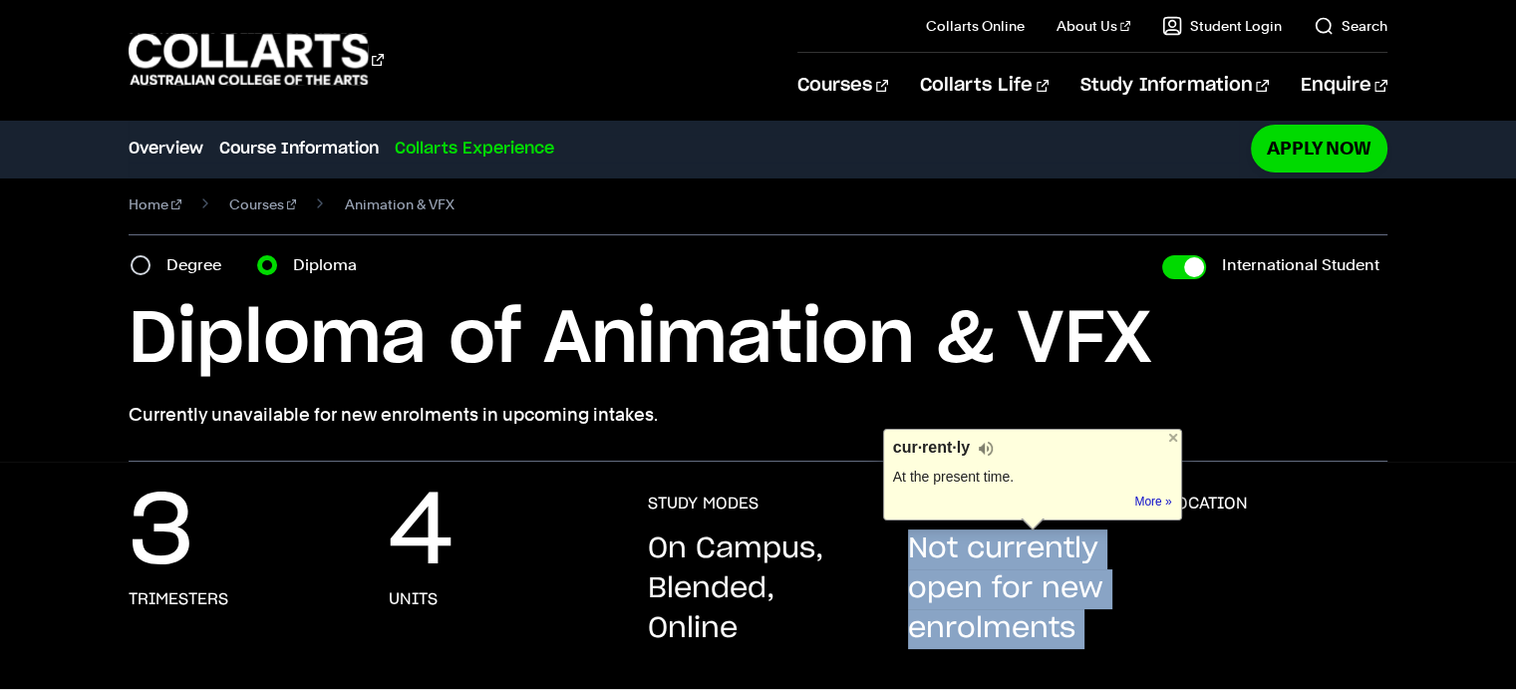
scroll to position [0, 0]
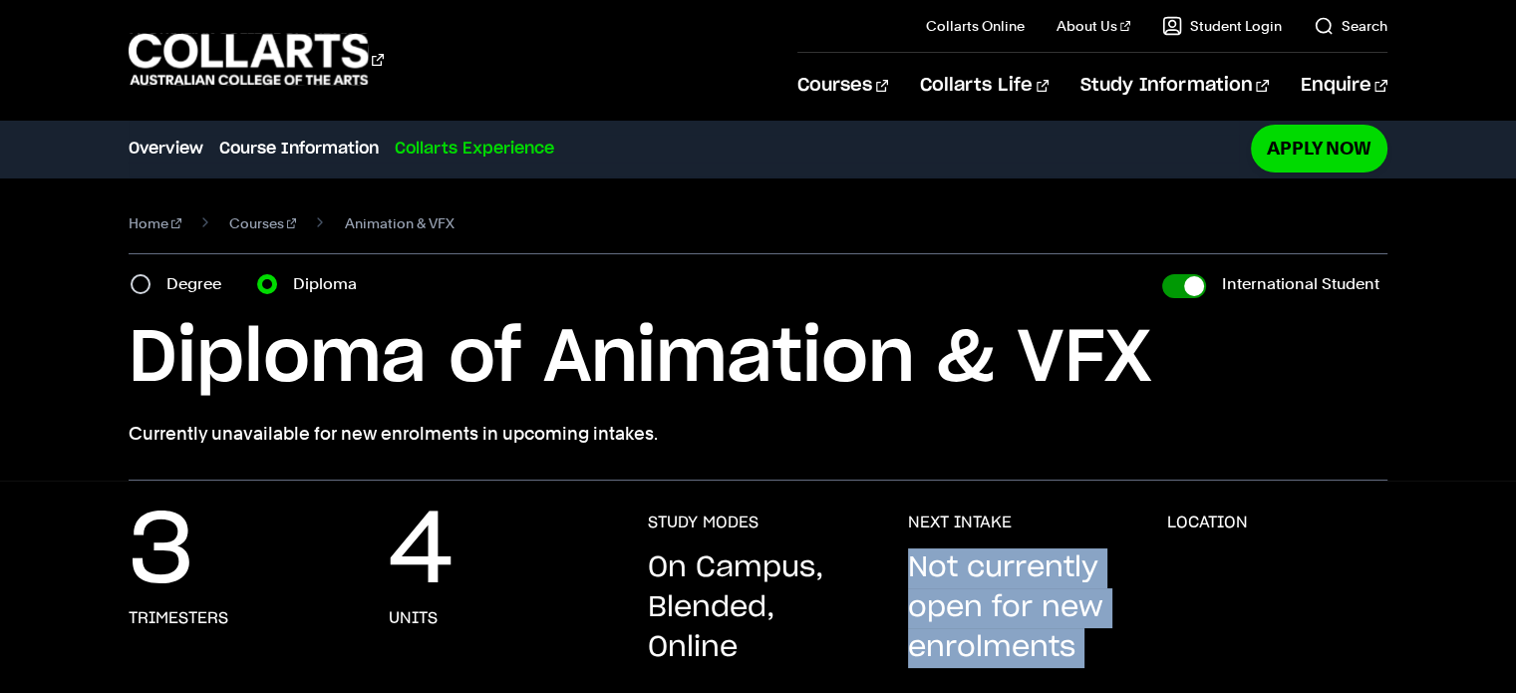
click at [1188, 286] on input "International Student" at bounding box center [1184, 286] width 44 height 24
checkbox input "false"
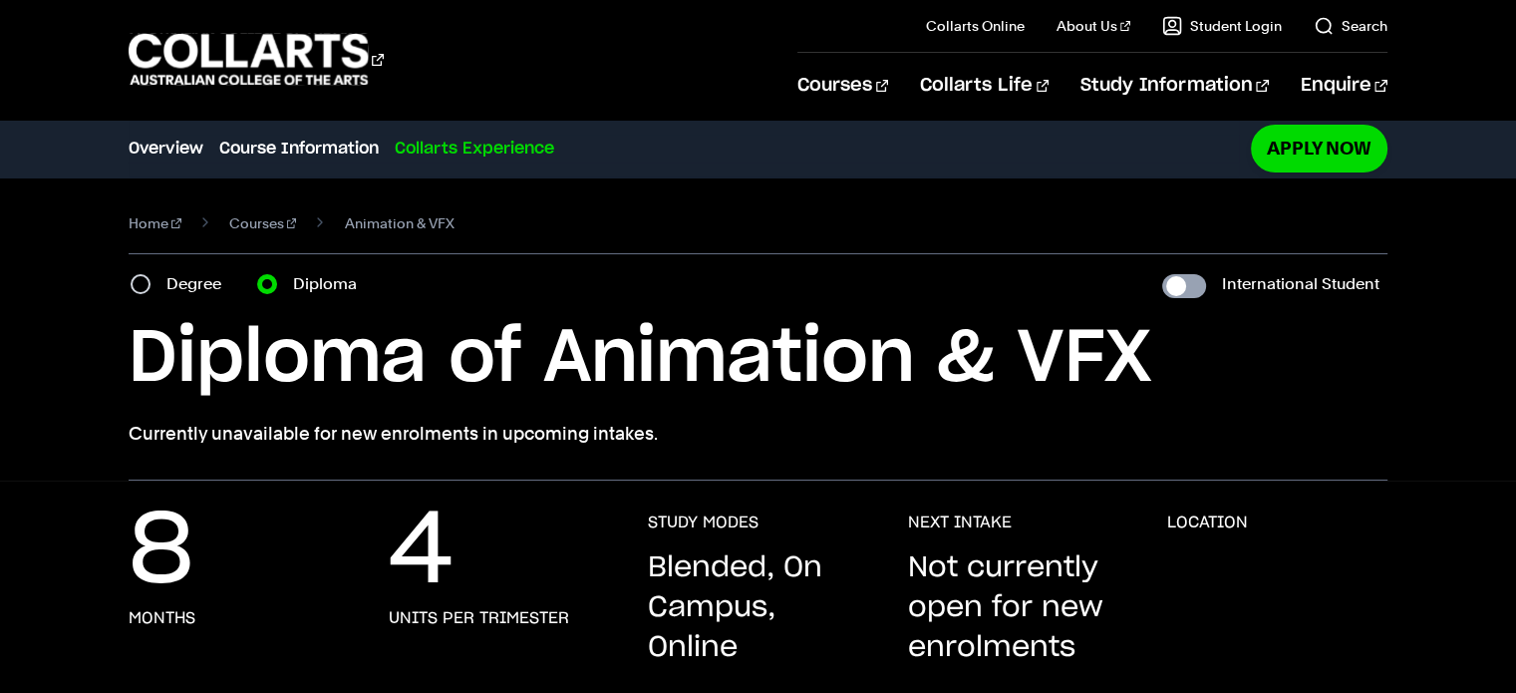
click at [1188, 286] on input "International Student" at bounding box center [1184, 286] width 44 height 24
checkbox input "true"
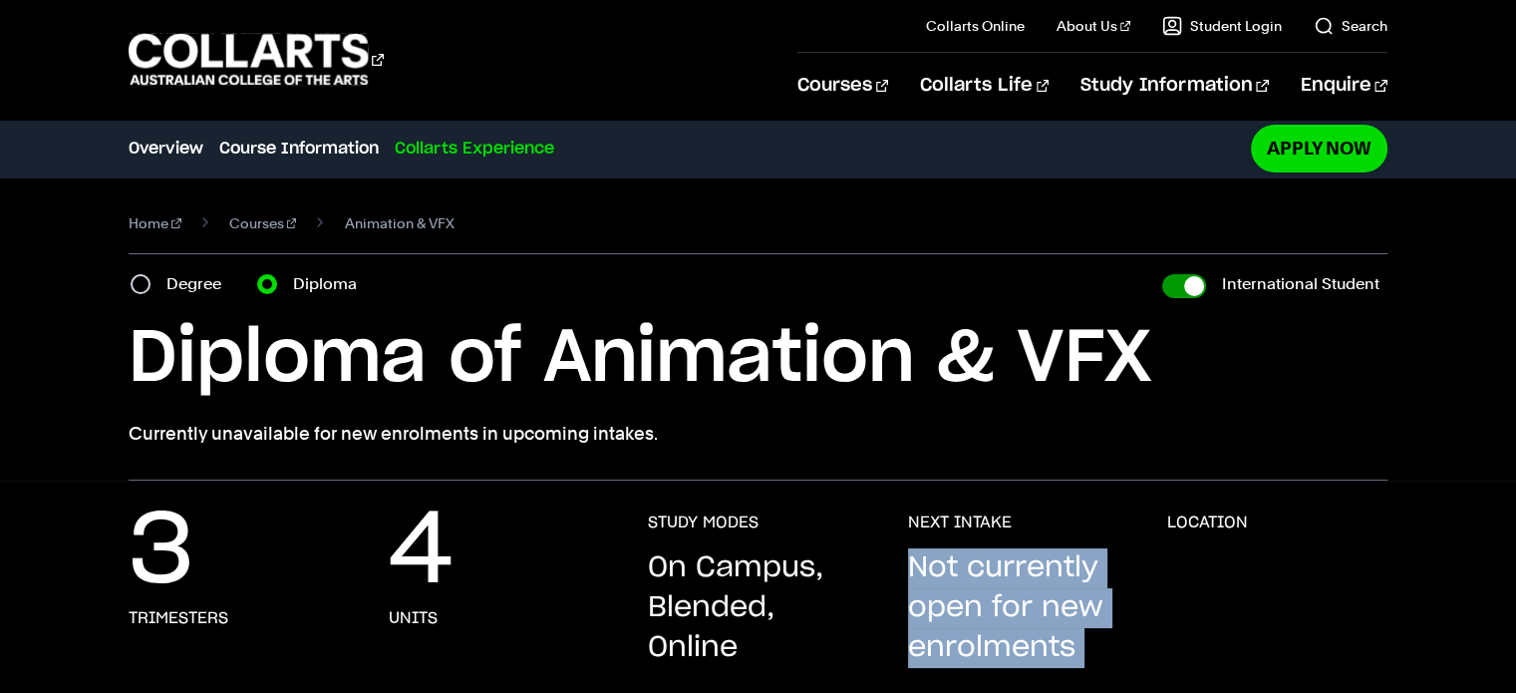
click at [1188, 286] on input "International Student" at bounding box center [1184, 286] width 44 height 24
checkbox input "false"
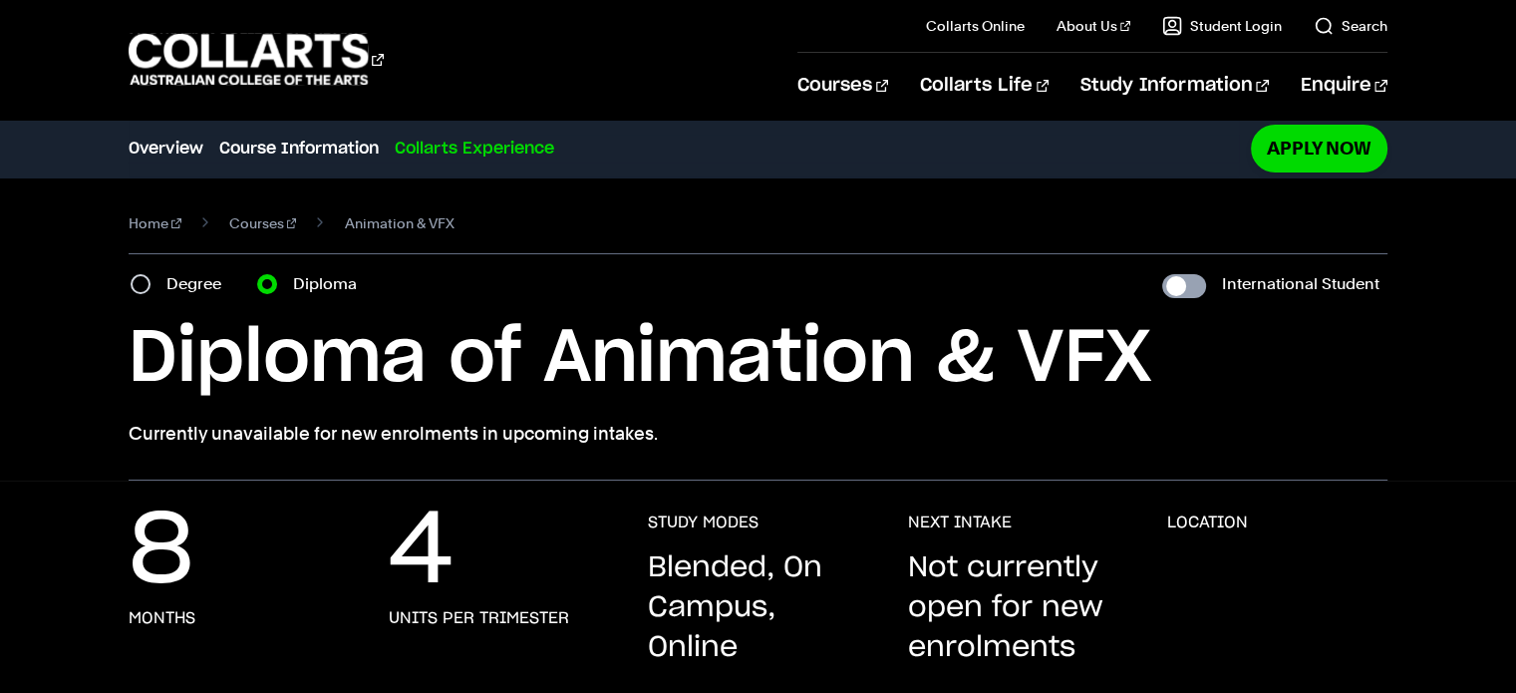
click at [1188, 286] on input "International Student" at bounding box center [1184, 286] width 44 height 24
checkbox input "true"
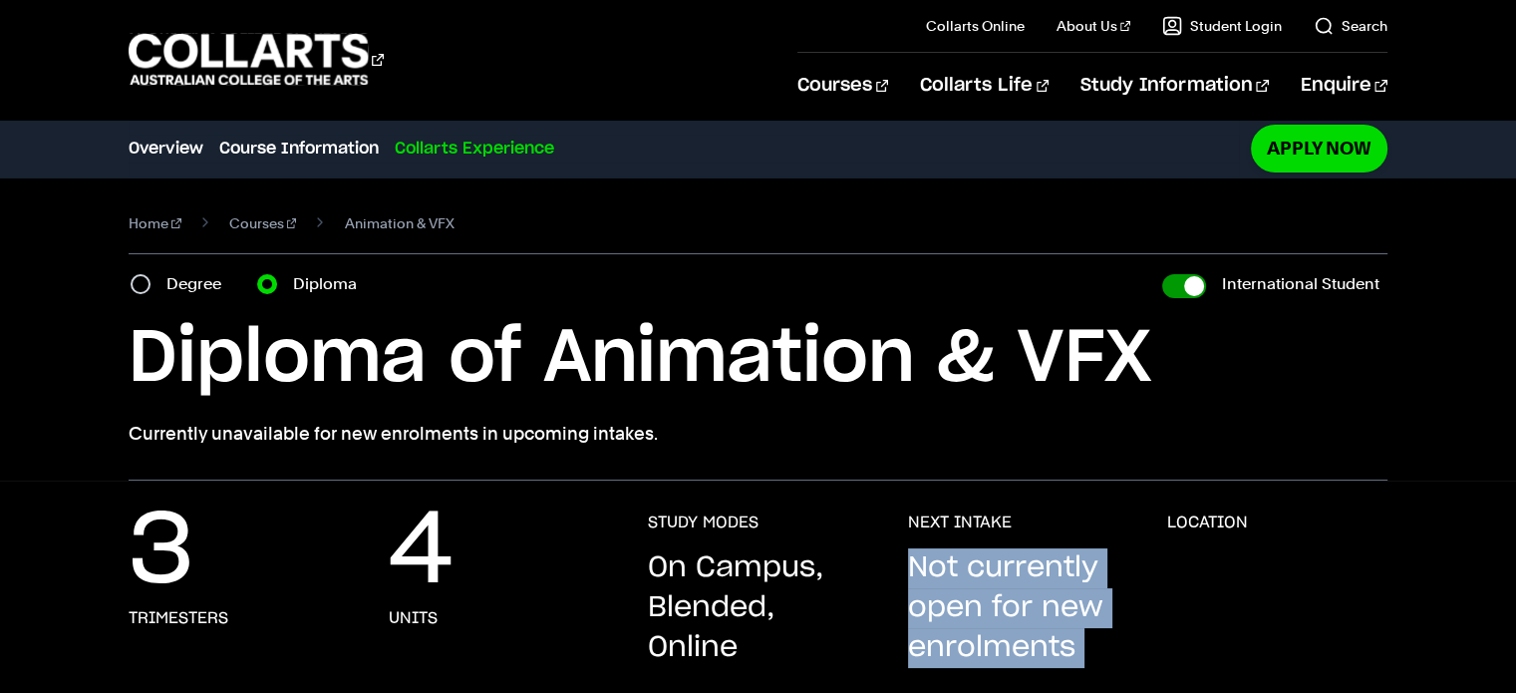
click at [1188, 286] on input "International Student" at bounding box center [1184, 286] width 44 height 24
checkbox input "false"
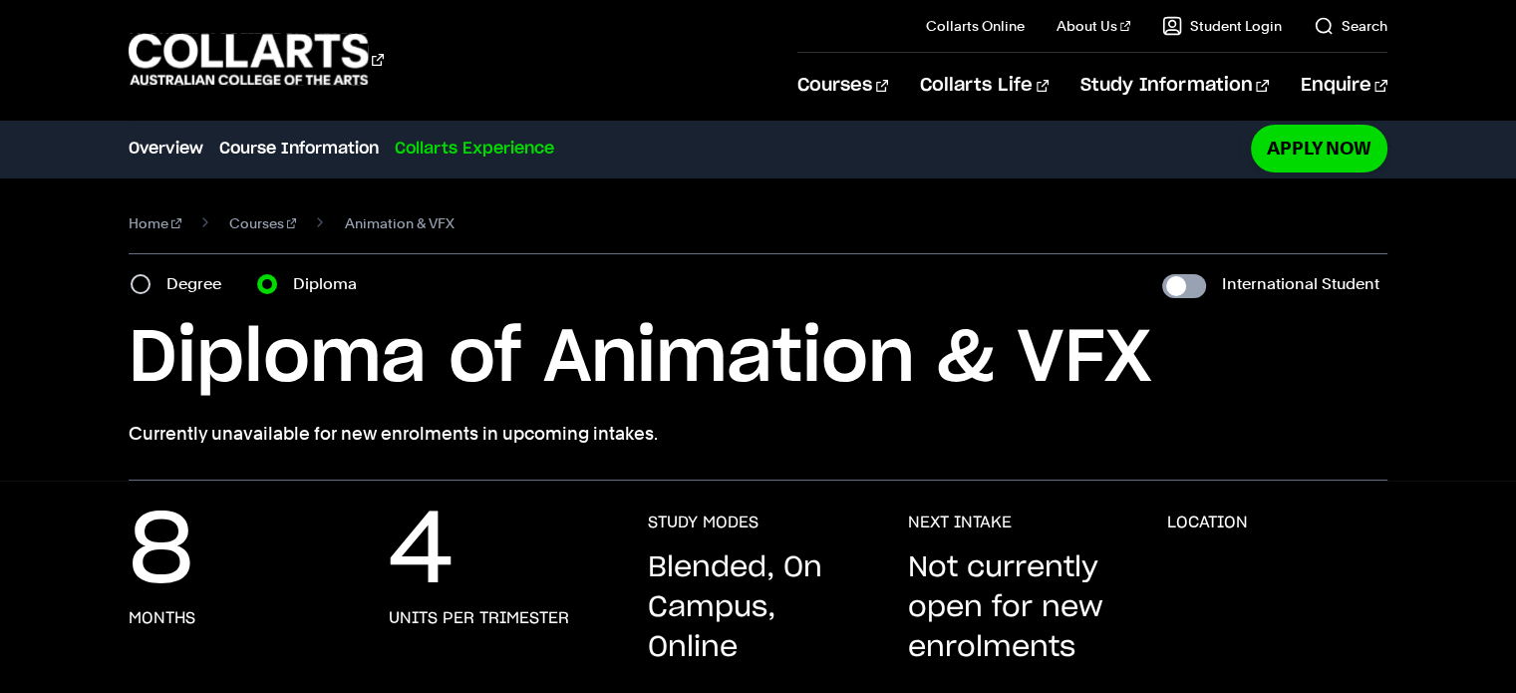
click at [1188, 286] on input "International Student" at bounding box center [1184, 286] width 44 height 24
checkbox input "true"
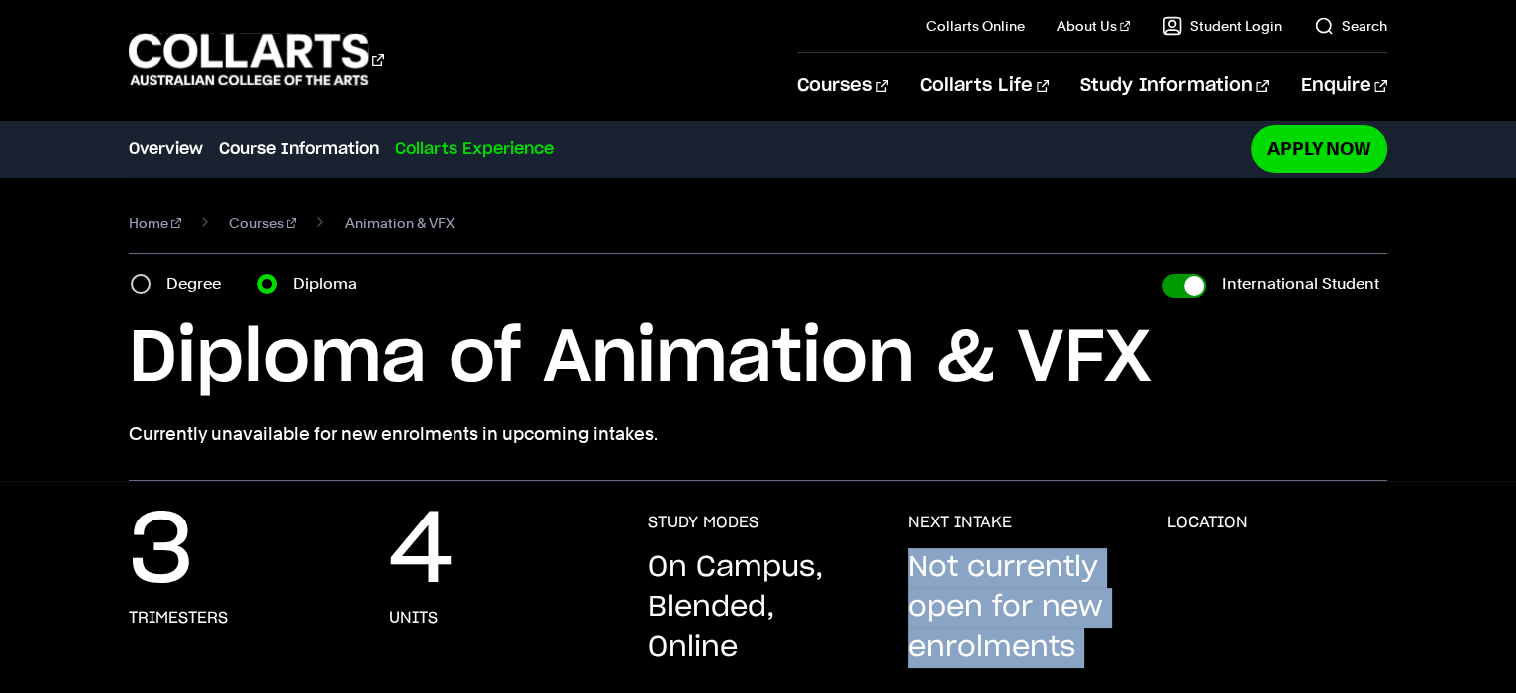
click at [1188, 286] on input "International Student" at bounding box center [1184, 286] width 44 height 24
checkbox input "false"
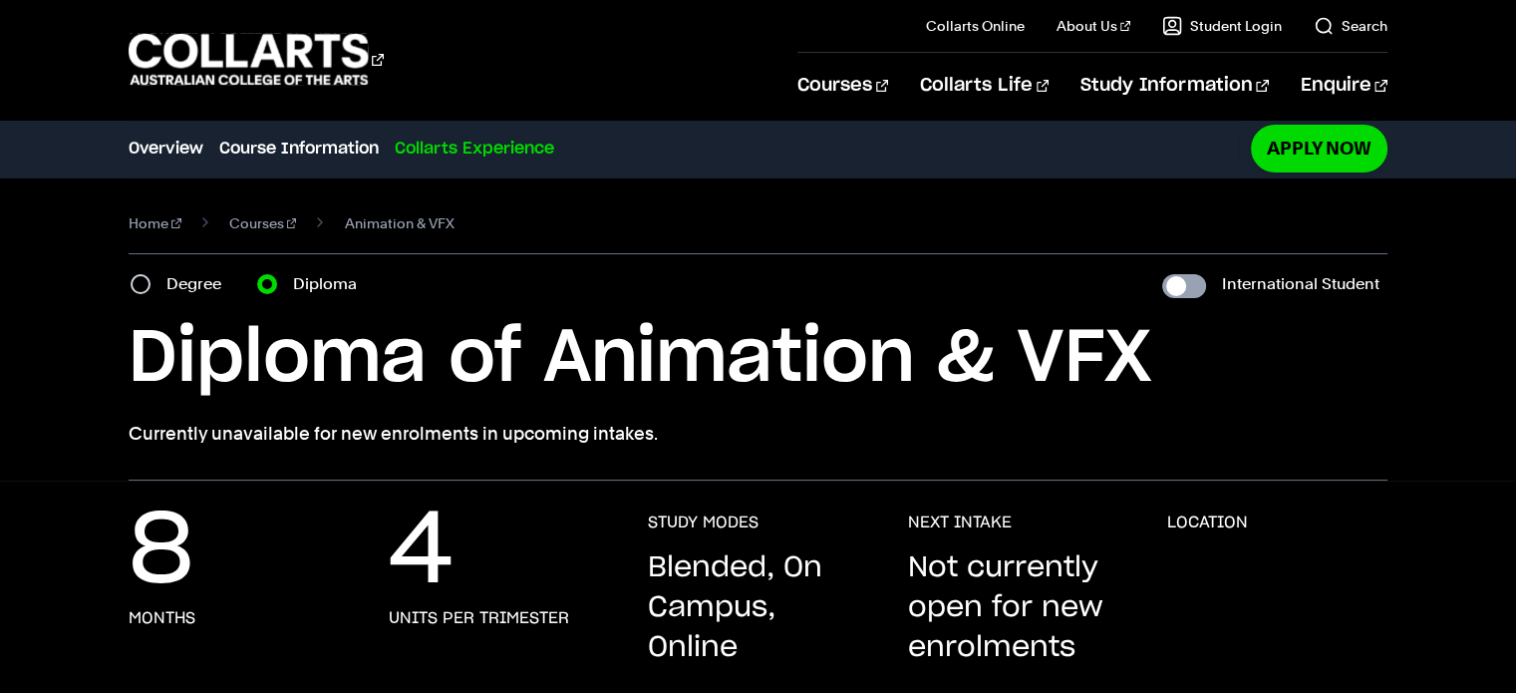
click at [1188, 286] on input "International Student" at bounding box center [1184, 286] width 44 height 24
checkbox input "true"
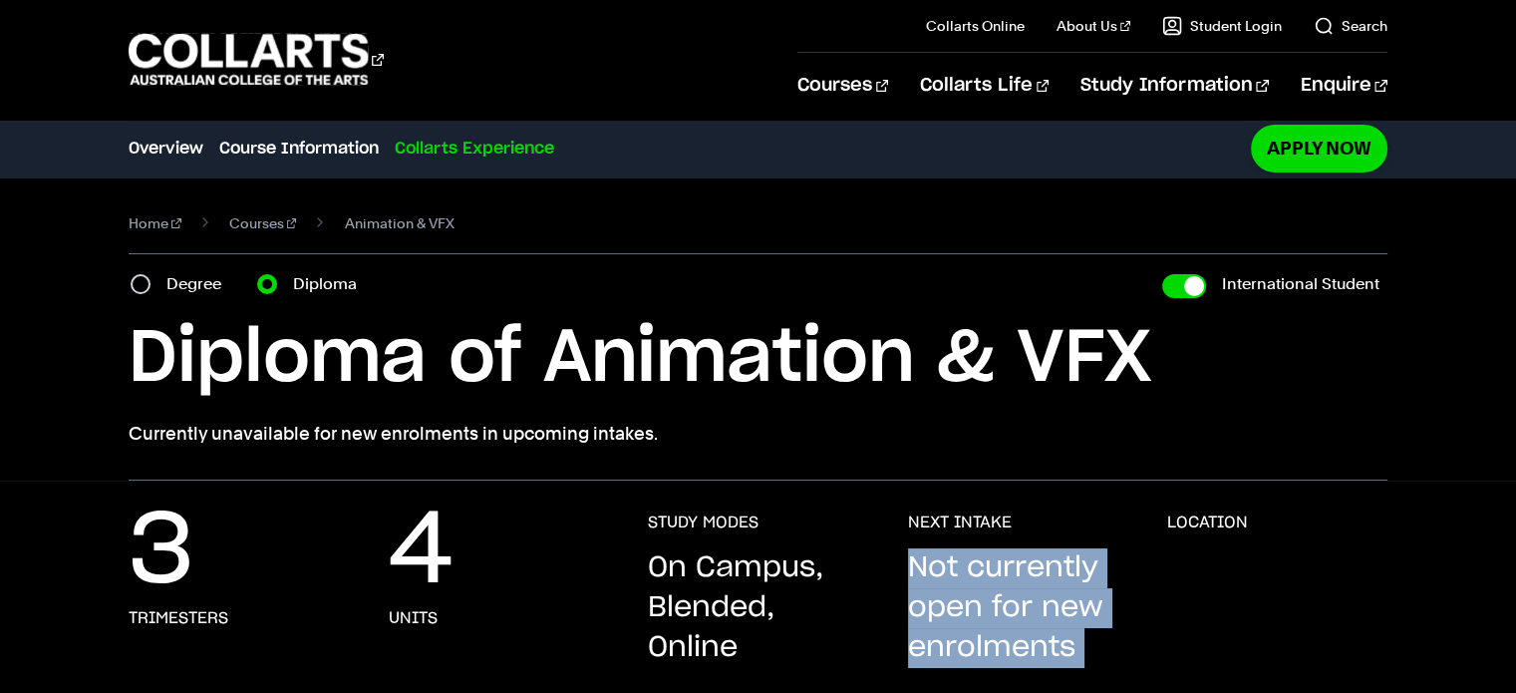
click at [1066, 599] on p "Not currently open for new enrolments" at bounding box center [1017, 608] width 219 height 120
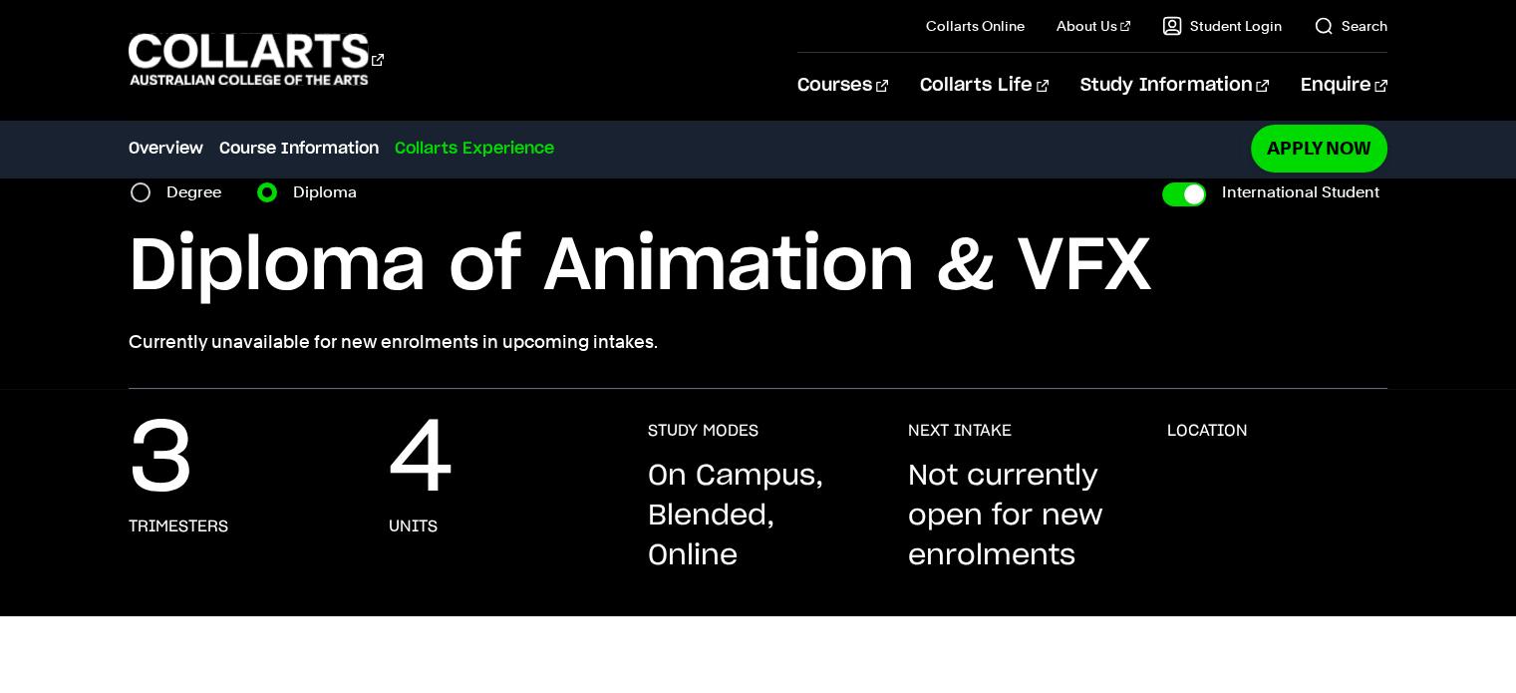
scroll to position [100, 0]
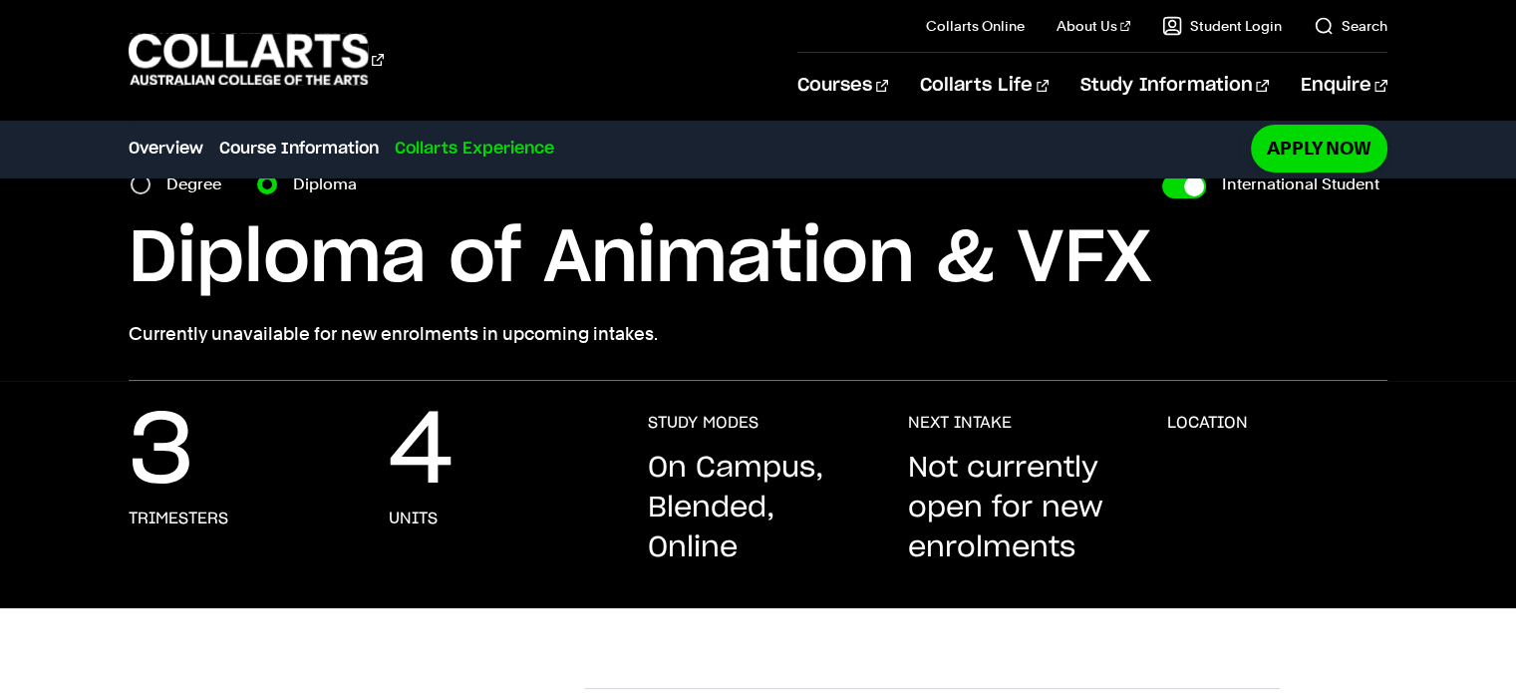
click at [1053, 497] on p "Not currently open for new enrolments" at bounding box center [1017, 508] width 219 height 120
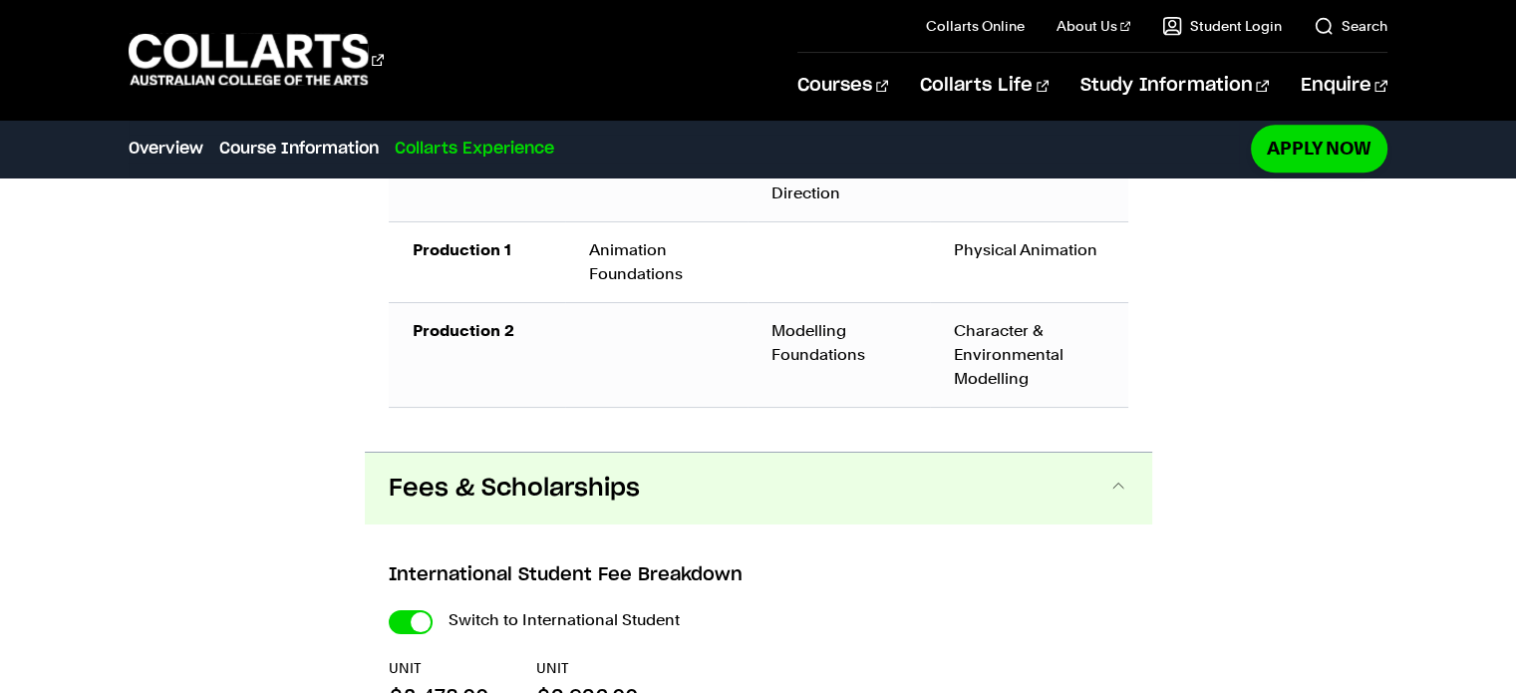
scroll to position [1543, 0]
